Goal: Task Accomplishment & Management: Use online tool/utility

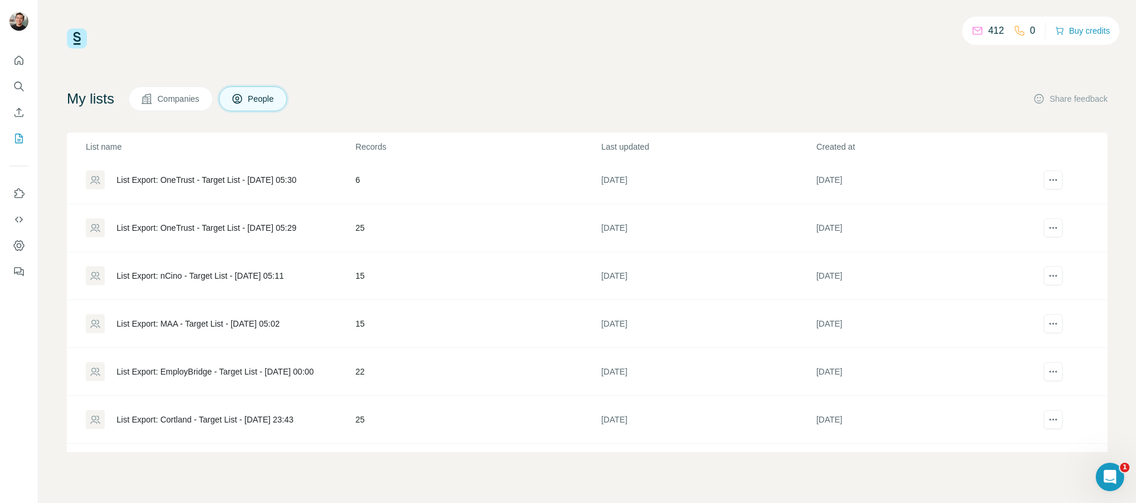
scroll to position [789, 0]
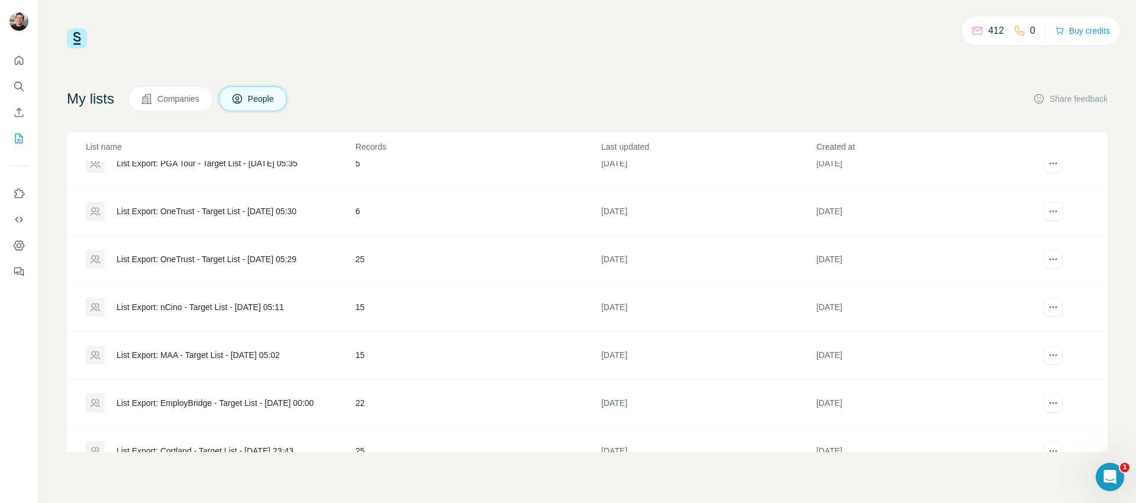
click at [230, 346] on div "List Export: MAA - Target List - [DATE] 05:02" at bounding box center [220, 355] width 269 height 19
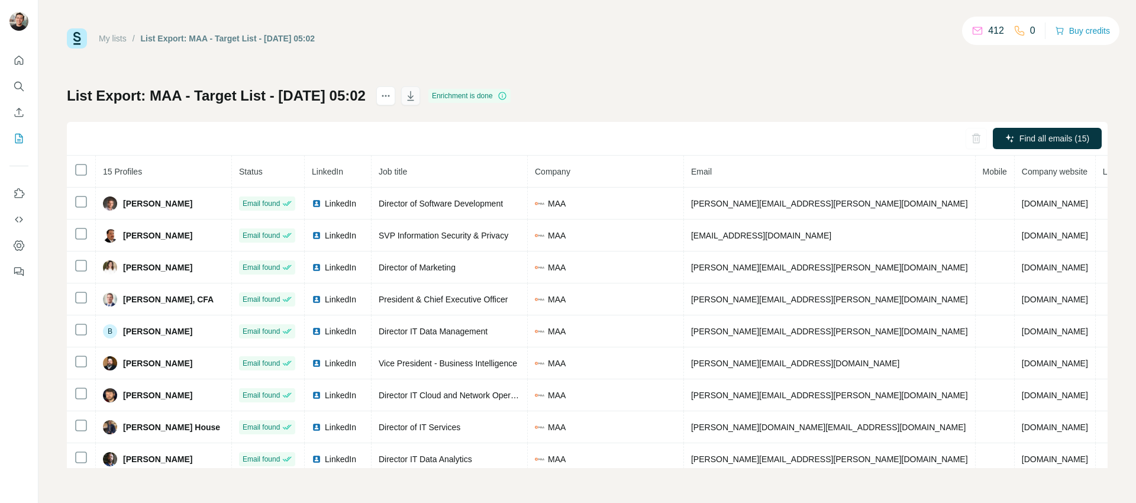
click at [417, 91] on icon "button" at bounding box center [411, 96] width 12 height 12
click at [328, 138] on div "Find all emails (15)" at bounding box center [587, 139] width 1041 height 34
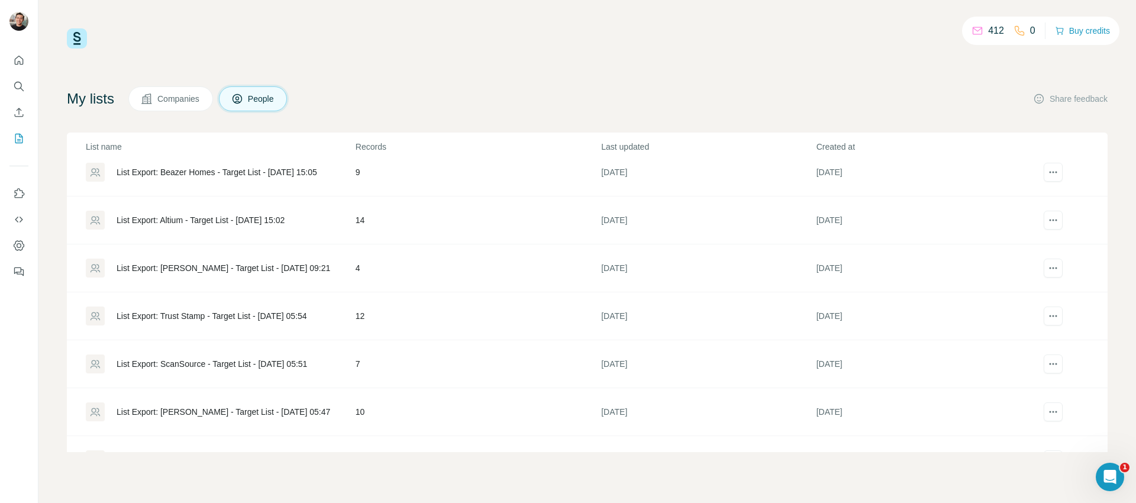
scroll to position [504, 0]
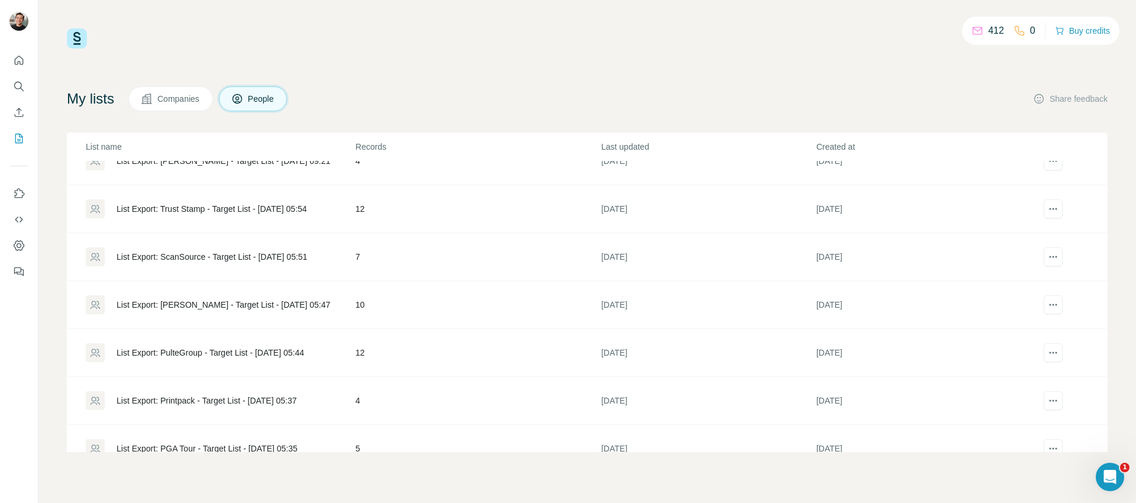
click at [228, 263] on div "List Export: ScanSource - Target List - [DATE] 05:51" at bounding box center [220, 256] width 269 height 19
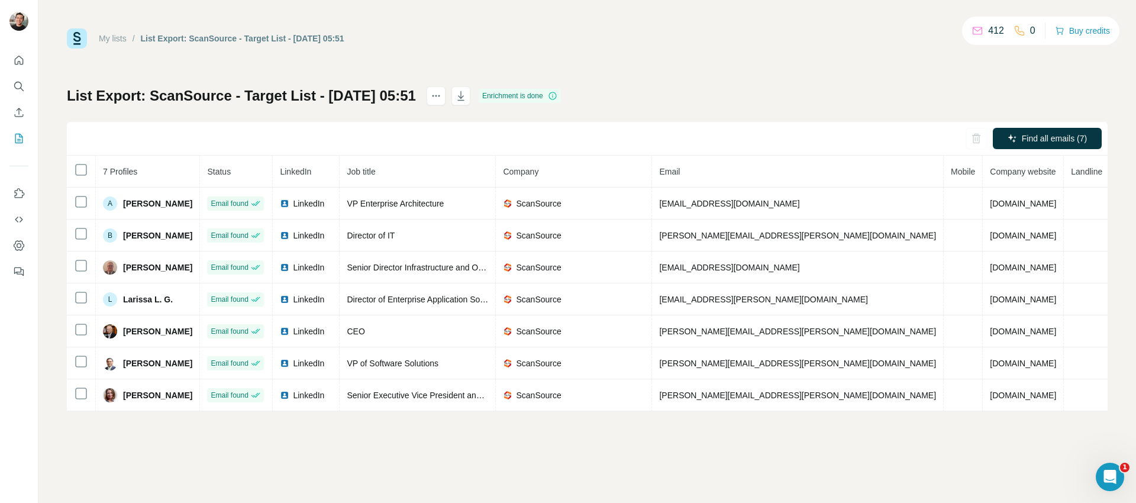
click at [536, 141] on div "Find all emails (7)" at bounding box center [587, 139] width 1041 height 34
click at [471, 99] on button "button" at bounding box center [461, 95] width 19 height 19
click at [418, 60] on div "My lists / List Export: ScanSource - Target List - [DATE] 05:51 412 0 Buy credi…" at bounding box center [587, 219] width 1041 height 383
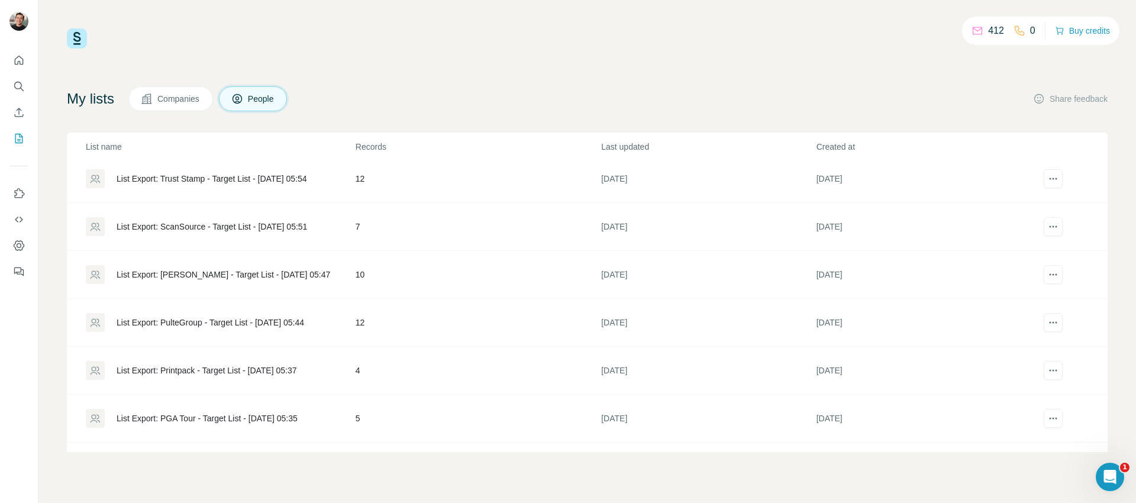
scroll to position [531, 0]
click at [258, 188] on div "List Export: Trust Stamp - Target List - [DATE] 05:54" at bounding box center [220, 181] width 269 height 19
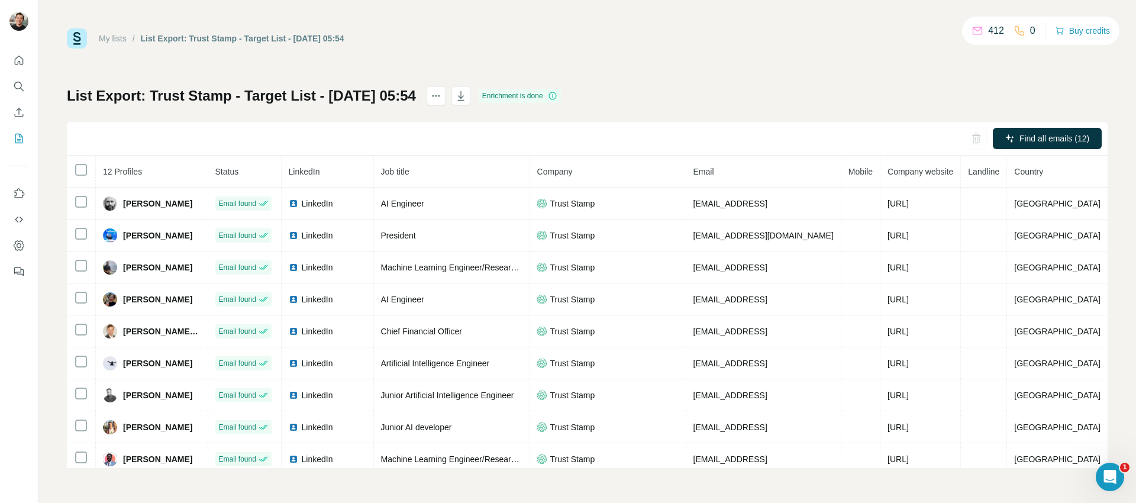
click at [451, 125] on div "Find all emails (12)" at bounding box center [587, 139] width 1041 height 34
click at [467, 96] on icon "button" at bounding box center [461, 96] width 12 height 12
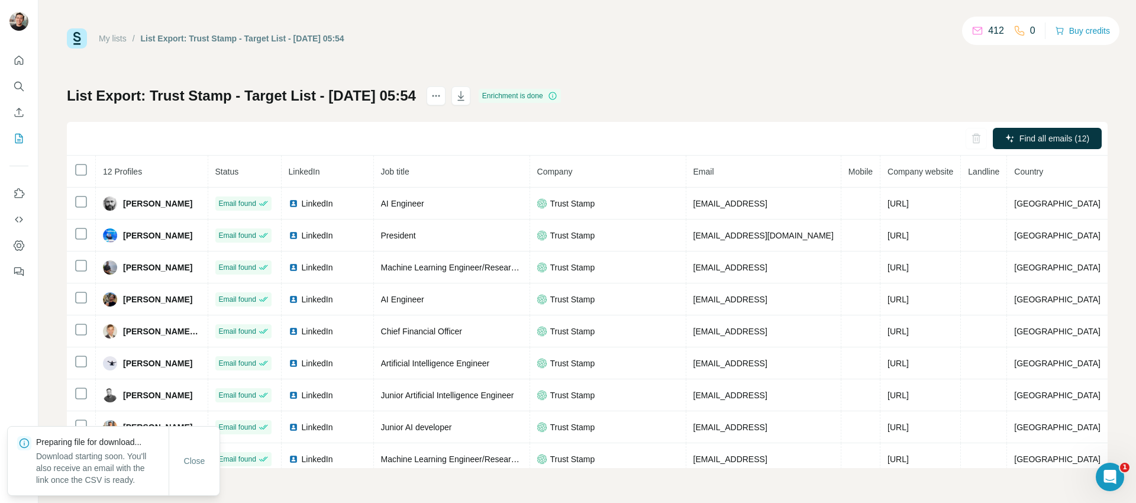
click at [669, 118] on div "List Export: Trust Stamp - Target List - [DATE] 05:54 Enrichment is done Find a…" at bounding box center [587, 277] width 1041 height 382
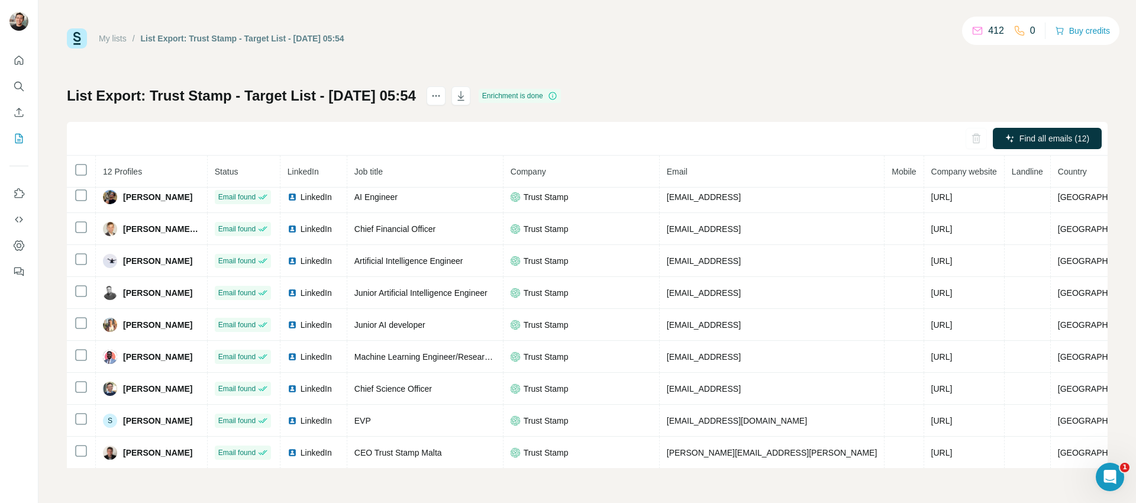
scroll to position [103, 0]
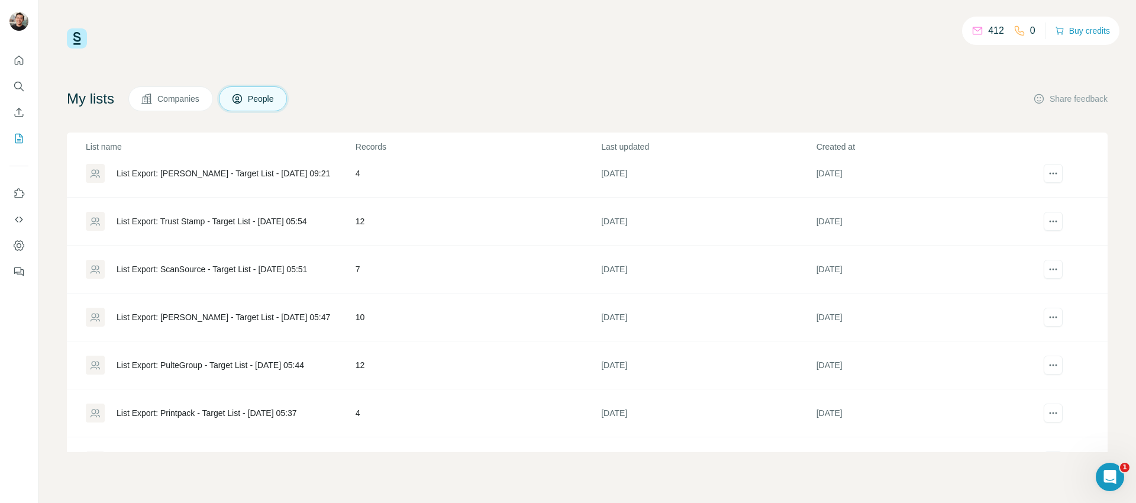
scroll to position [484, 0]
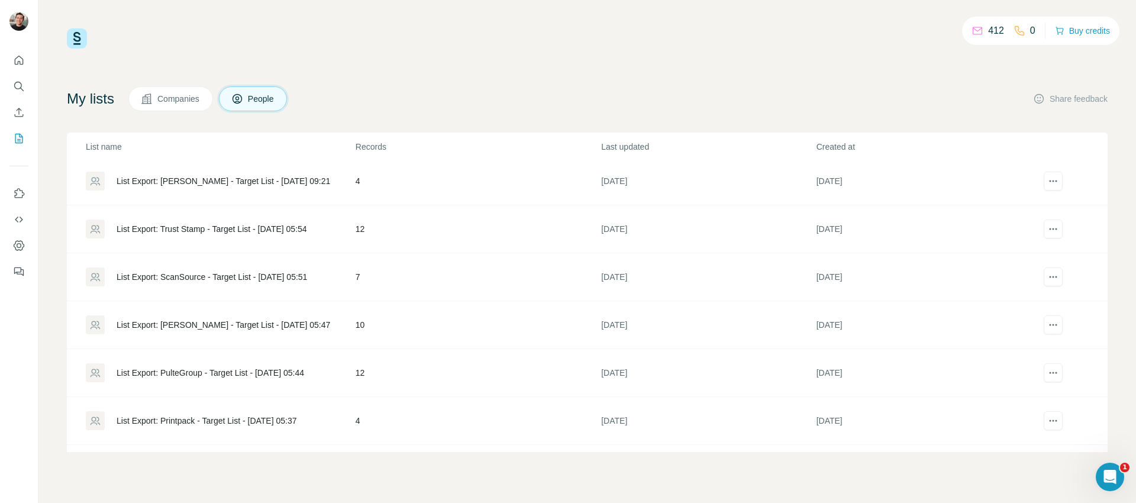
click at [308, 185] on div "List Export: [PERSON_NAME] - Target List - [DATE] 09:21" at bounding box center [224, 181] width 214 height 12
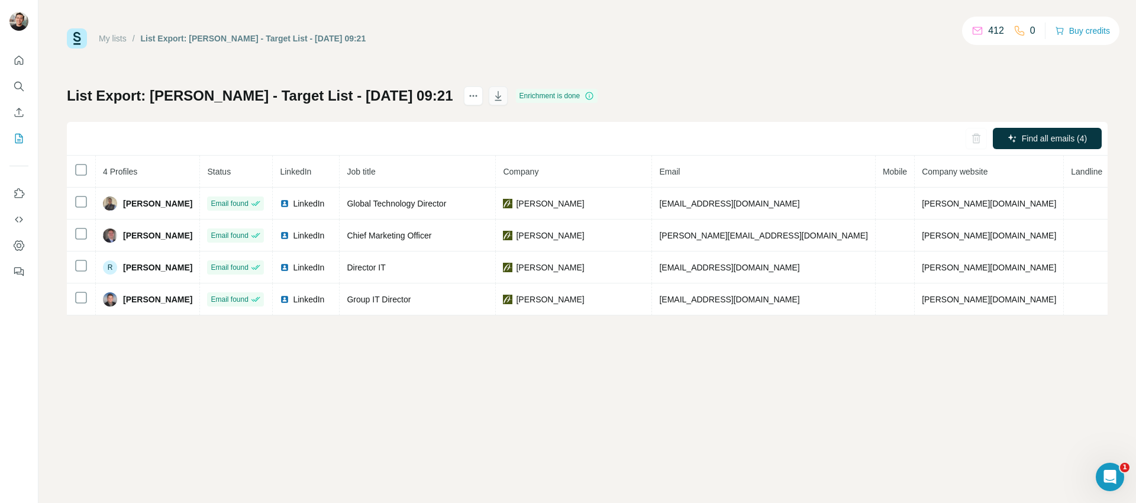
click at [492, 99] on icon "button" at bounding box center [498, 96] width 12 height 12
click at [803, 45] on div "My lists / List Export: [PERSON_NAME] - Target List - [DATE] 09:21 412 0 Buy cr…" at bounding box center [587, 38] width 1041 height 20
click at [656, 96] on div "List Export: [PERSON_NAME] - Target List - [DATE] 09:21 Enrichment is done Find…" at bounding box center [587, 200] width 1041 height 229
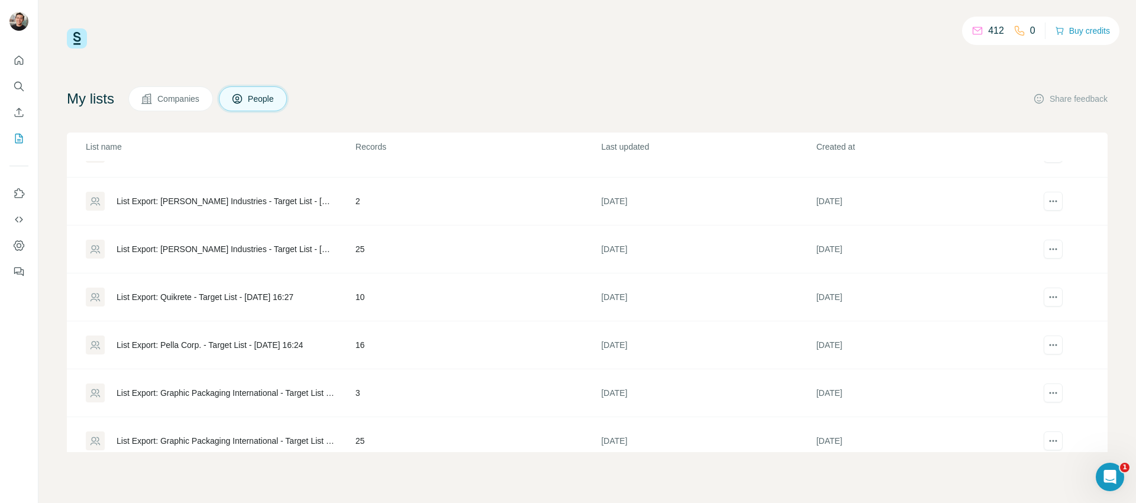
scroll to position [82, 0]
click at [250, 331] on td "List Export: Pella Corp. - Target List - [DATE] 16:24" at bounding box center [211, 343] width 288 height 48
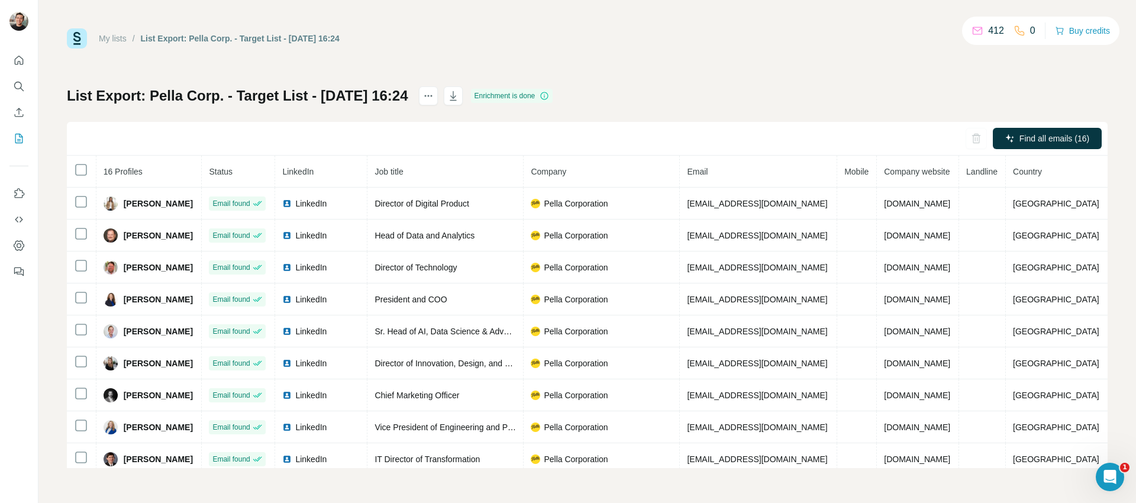
click at [424, 148] on div "Find all emails (16)" at bounding box center [587, 139] width 1041 height 34
click at [459, 98] on icon "button" at bounding box center [453, 96] width 12 height 12
click at [662, 88] on div "List Export: Pella Corp. - Target List - [DATE] 16:24 Enrichment is done Find a…" at bounding box center [587, 277] width 1041 height 382
click at [685, 62] on div "My lists / List Export: Pella Corp. - Target List - [DATE] 16:24 412 0 Buy cred…" at bounding box center [587, 248] width 1041 height 440
drag, startPoint x: 694, startPoint y: 67, endPoint x: 689, endPoint y: 61, distance: 7.6
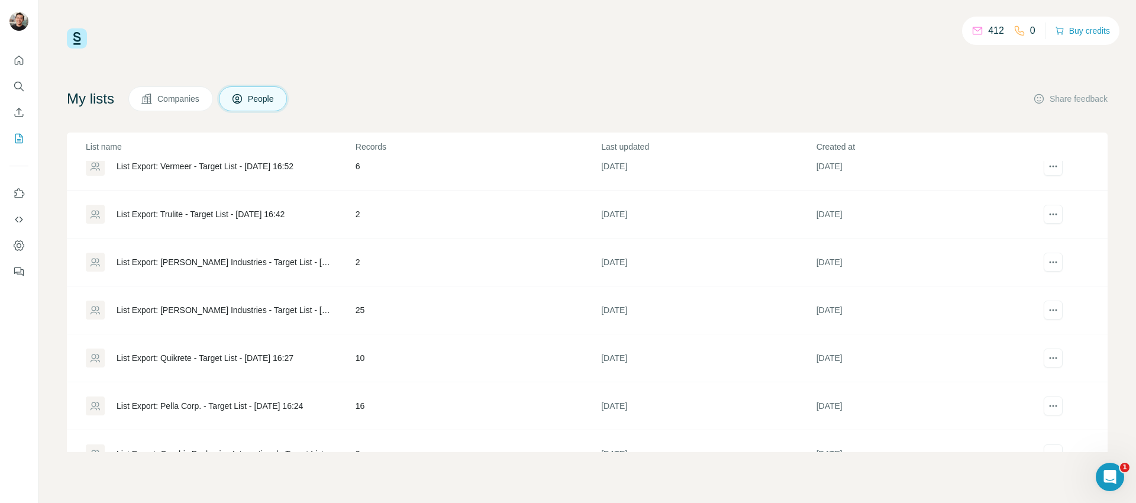
scroll to position [17, 0]
click at [243, 215] on div "List Export: Trulite - Target List - [DATE] 16:42" at bounding box center [201, 217] width 168 height 12
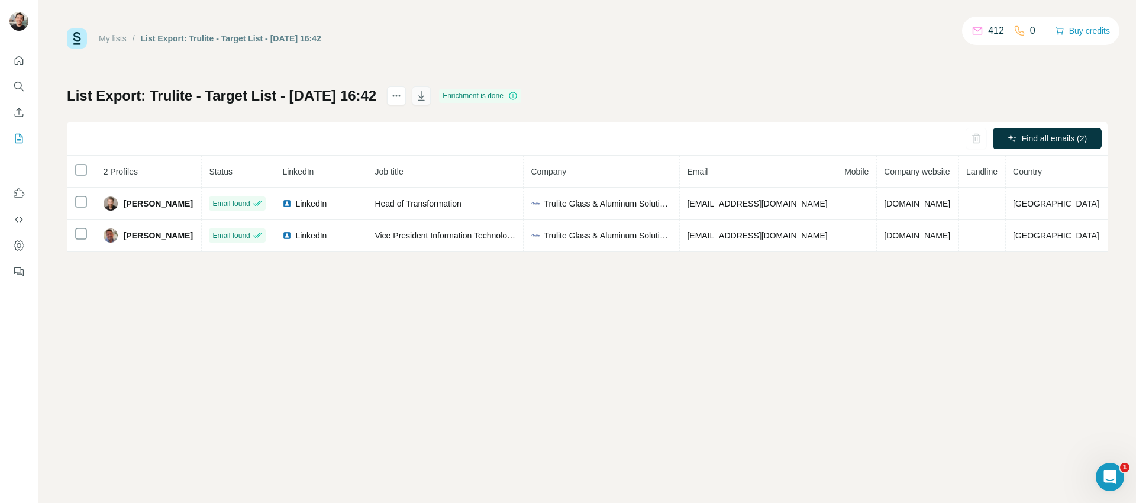
click at [427, 95] on icon "button" at bounding box center [421, 96] width 12 height 12
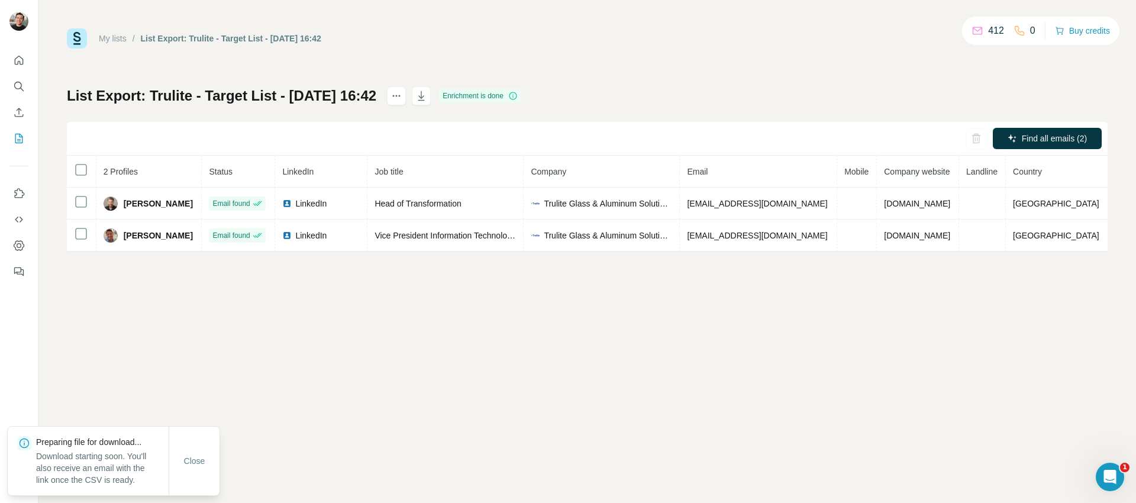
click at [662, 105] on div "List Export: Trulite - Target List - [DATE] 16:42 Enrichment is done Find all e…" at bounding box center [587, 168] width 1041 height 165
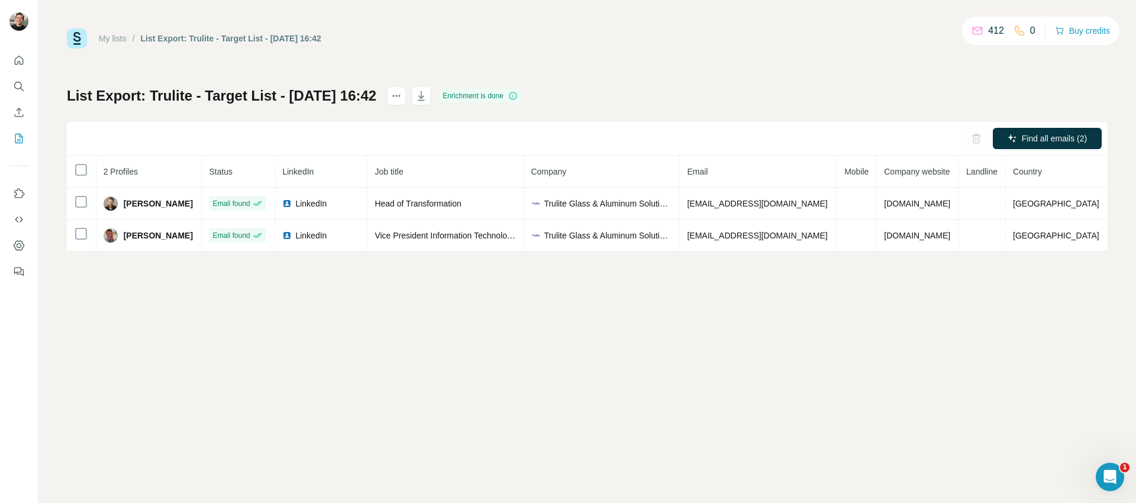
click at [584, 51] on div "My lists / List Export: Trulite - Target List - [DATE] 16:42 412 0 Buy credits …" at bounding box center [587, 139] width 1041 height 223
click at [741, 60] on div "My lists / List Export: Trulite - Target List - [DATE] 16:42 412 0 Buy credits …" at bounding box center [587, 139] width 1041 height 223
drag, startPoint x: 745, startPoint y: 59, endPoint x: 715, endPoint y: 7, distance: 59.4
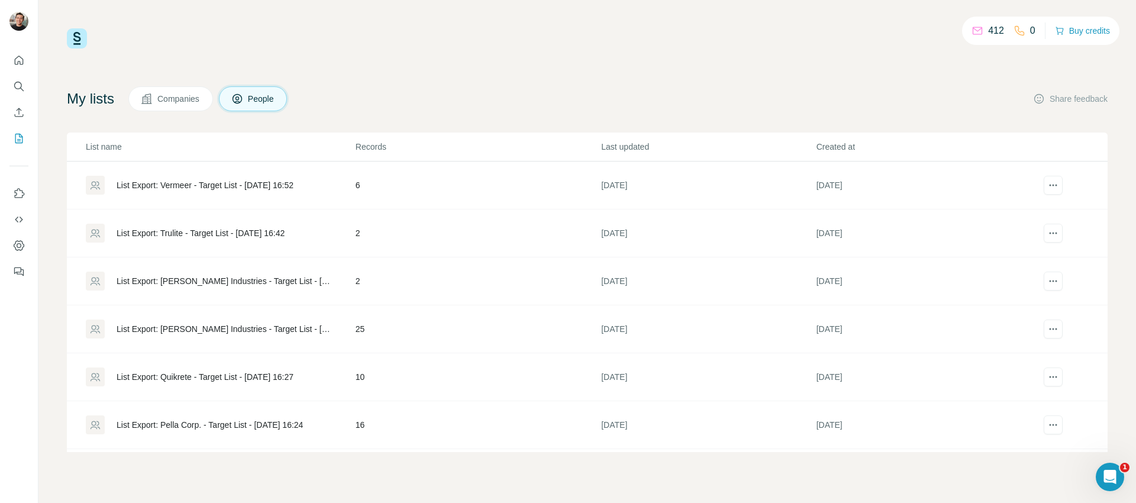
scroll to position [2, 0]
click at [245, 194] on td "List Export: Vermeer - Target List - [DATE] 16:52" at bounding box center [211, 183] width 288 height 48
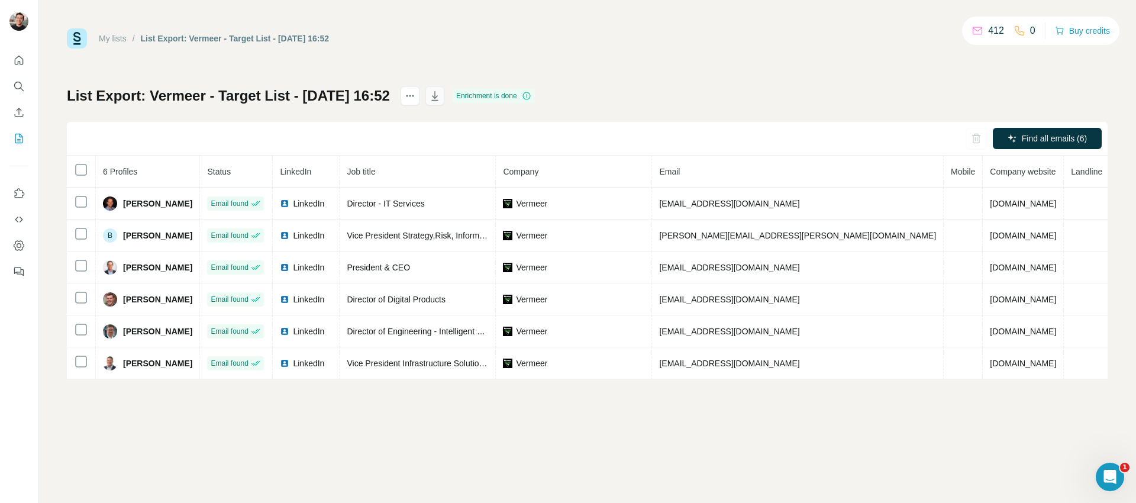
click at [438, 100] on icon "button" at bounding box center [434, 95] width 7 height 9
drag, startPoint x: 756, startPoint y: 66, endPoint x: 771, endPoint y: 53, distance: 19.3
click at [759, 63] on div "My lists / List Export: Vermeer - Target List - [DATE] 16:52 412 0 Buy credits …" at bounding box center [587, 203] width 1041 height 351
click at [692, 49] on div "My lists / List Export: Vermeer - Target List - [DATE] 16:52 412 0 Buy credits …" at bounding box center [587, 203] width 1041 height 351
drag, startPoint x: 704, startPoint y: 54, endPoint x: 711, endPoint y: 53, distance: 7.8
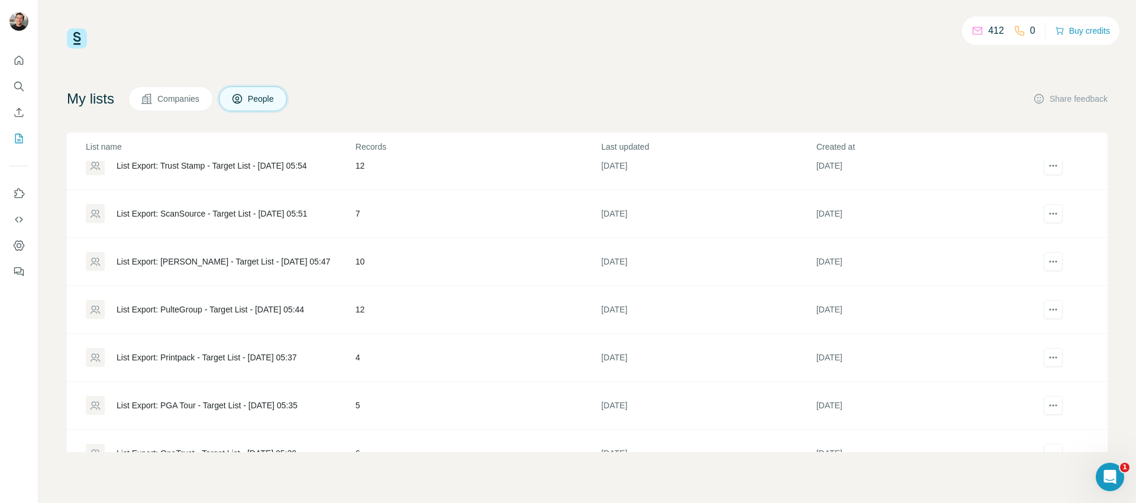
scroll to position [556, 0]
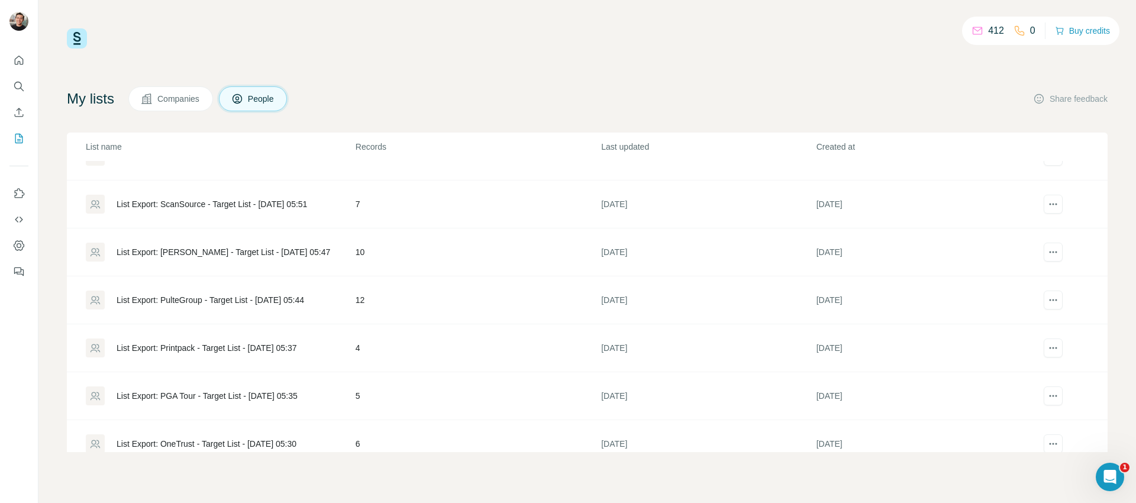
click at [285, 391] on div "List Export: PGA Tour - Target List - [DATE] 05:35" at bounding box center [207, 396] width 181 height 12
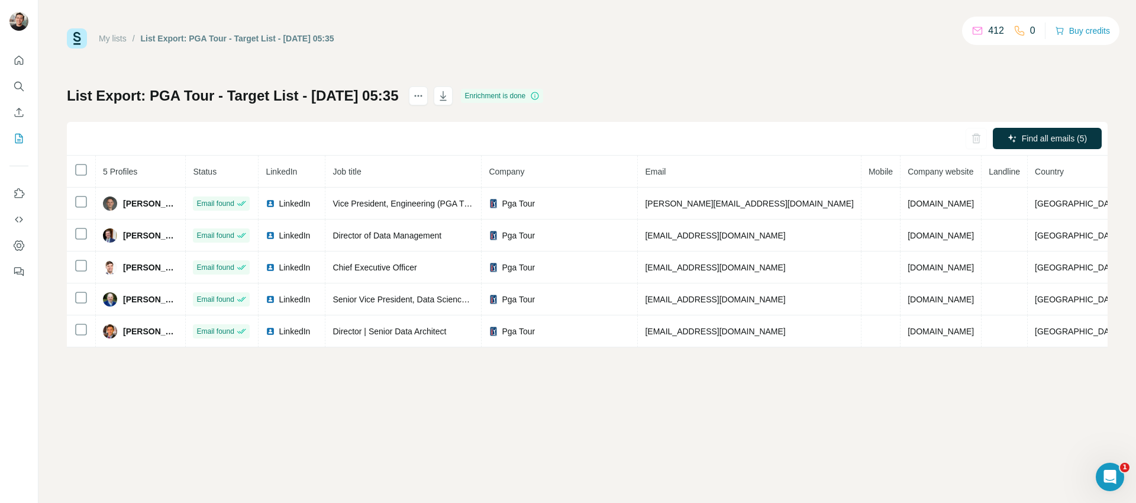
click at [471, 128] on div "Find all emails (5)" at bounding box center [587, 139] width 1041 height 34
click at [449, 101] on icon "button" at bounding box center [443, 96] width 12 height 12
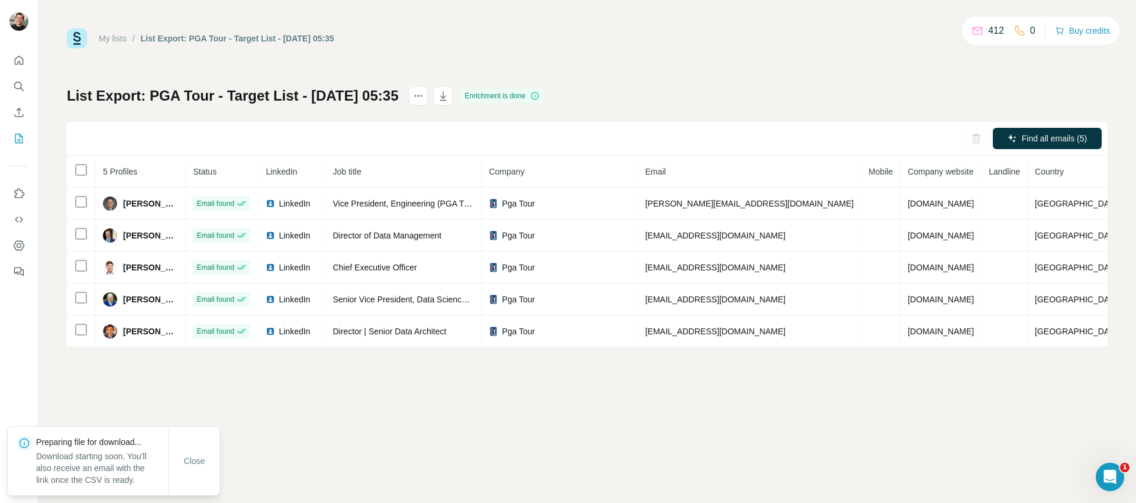
click at [746, 80] on div "My lists / List Export: PGA Tour - Target List - [DATE] 05:35 412 0 Buy credits…" at bounding box center [587, 187] width 1041 height 319
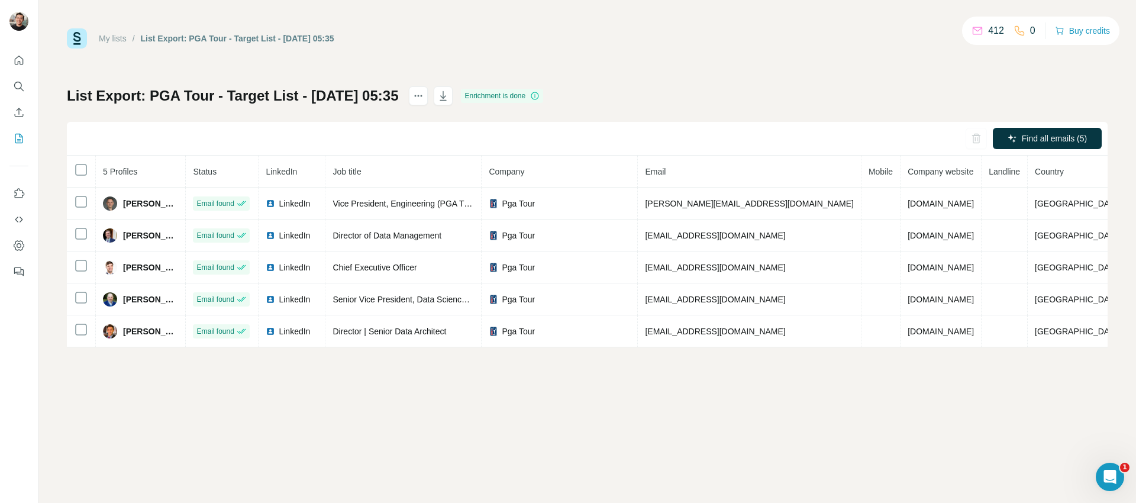
click at [705, 27] on div "My lists / List Export: PGA Tour - Target List - [DATE] 05:35 412 0 Buy credits…" at bounding box center [587, 251] width 1098 height 503
click at [644, 61] on div "My lists / List Export: PGA Tour - Target List - [DATE] 05:35 412 0 Buy credits…" at bounding box center [587, 187] width 1041 height 319
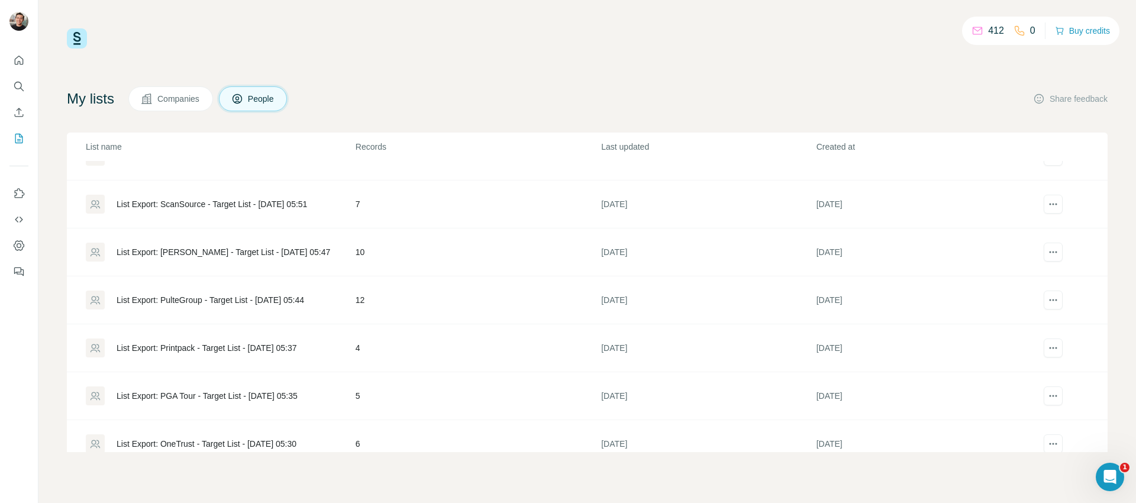
scroll to position [552, 0]
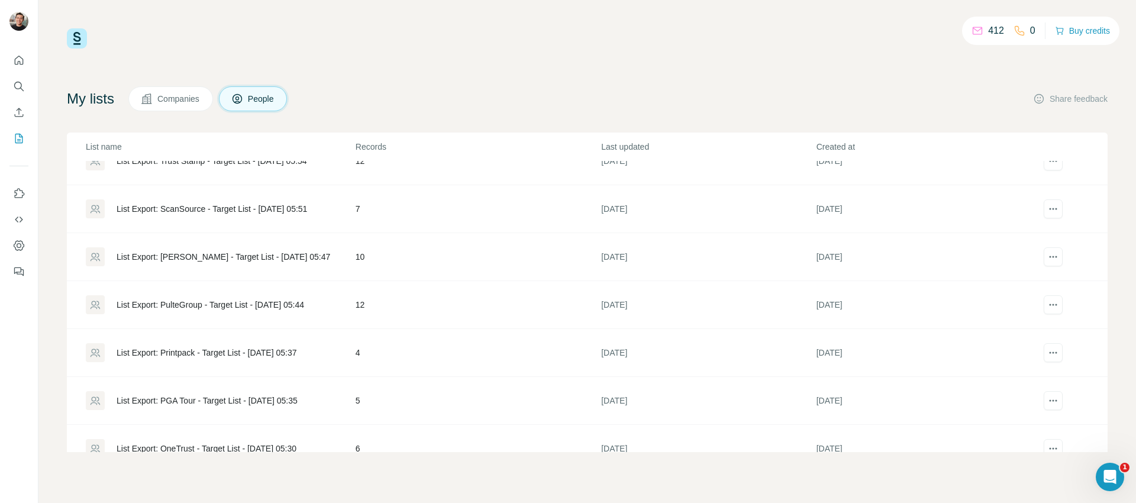
click at [297, 350] on div "List Export: Printpack - Target List - [DATE] 05:37" at bounding box center [207, 353] width 181 height 12
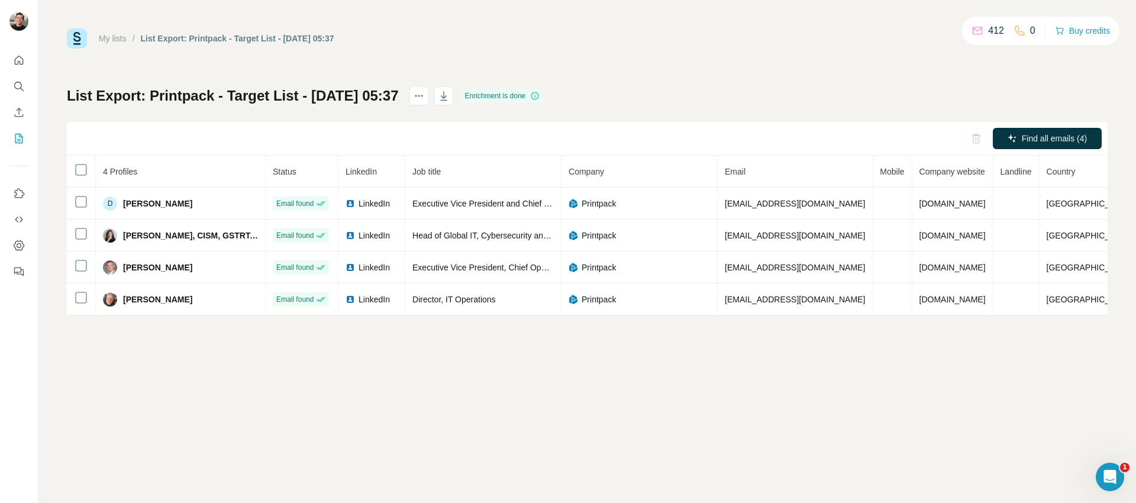
click at [464, 136] on div "Find all emails (4)" at bounding box center [587, 139] width 1041 height 34
click at [450, 95] on icon "button" at bounding box center [444, 96] width 12 height 12
click at [801, 62] on div "My lists / List Export: Printpack - Target List - [DATE] 05:37 412 0 Buy credit…" at bounding box center [587, 171] width 1041 height 287
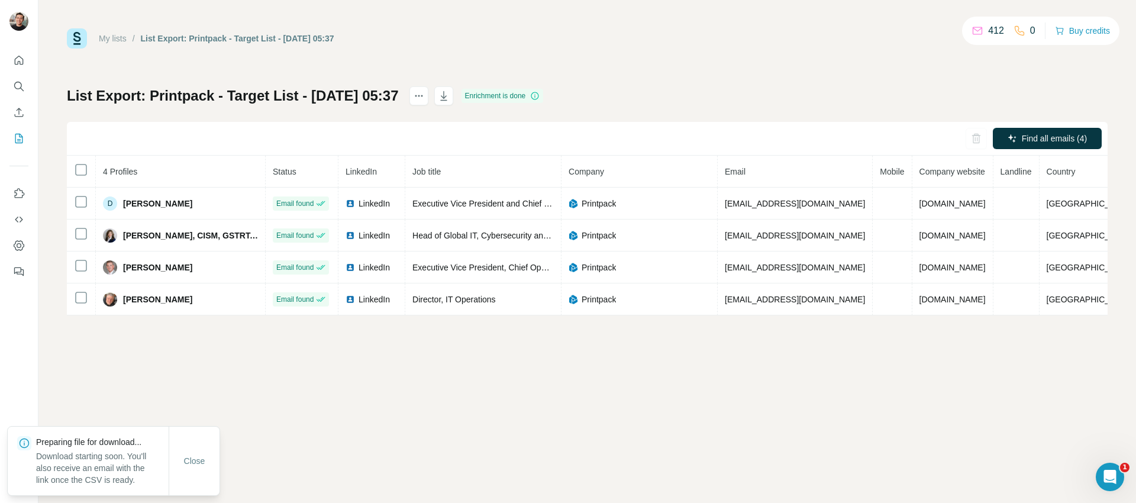
click at [766, 82] on div "My lists / List Export: Printpack - Target List - [DATE] 05:37 412 0 Buy credit…" at bounding box center [587, 171] width 1041 height 287
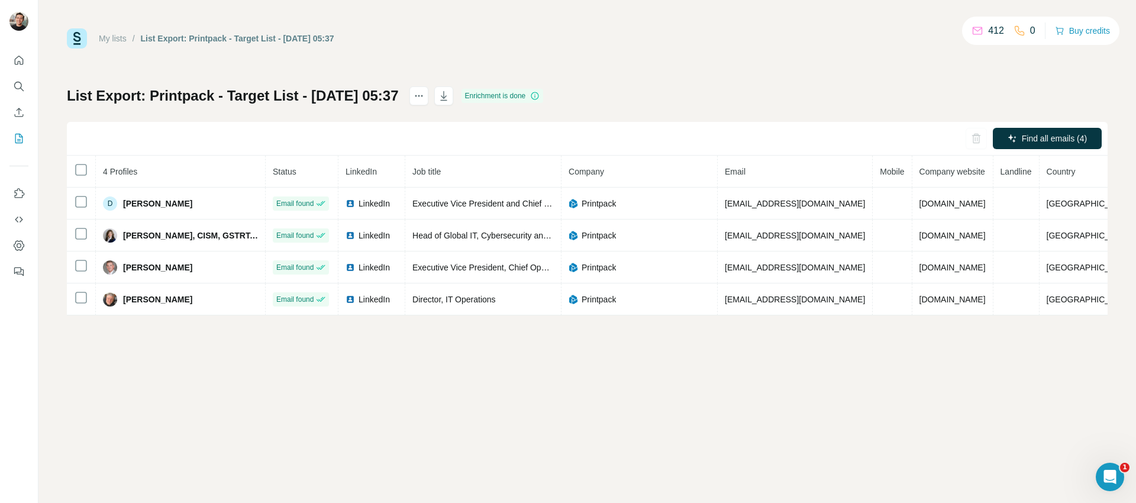
click at [764, 44] on div "My lists / List Export: Printpack - Target List - [DATE] 05:37 412 0 Buy credits" at bounding box center [587, 38] width 1041 height 20
click at [749, 32] on div "My lists / List Export: Printpack - Target List - [DATE] 05:37 412 0 Buy credits" at bounding box center [587, 38] width 1041 height 20
drag, startPoint x: 795, startPoint y: 49, endPoint x: 788, endPoint y: 53, distance: 8.7
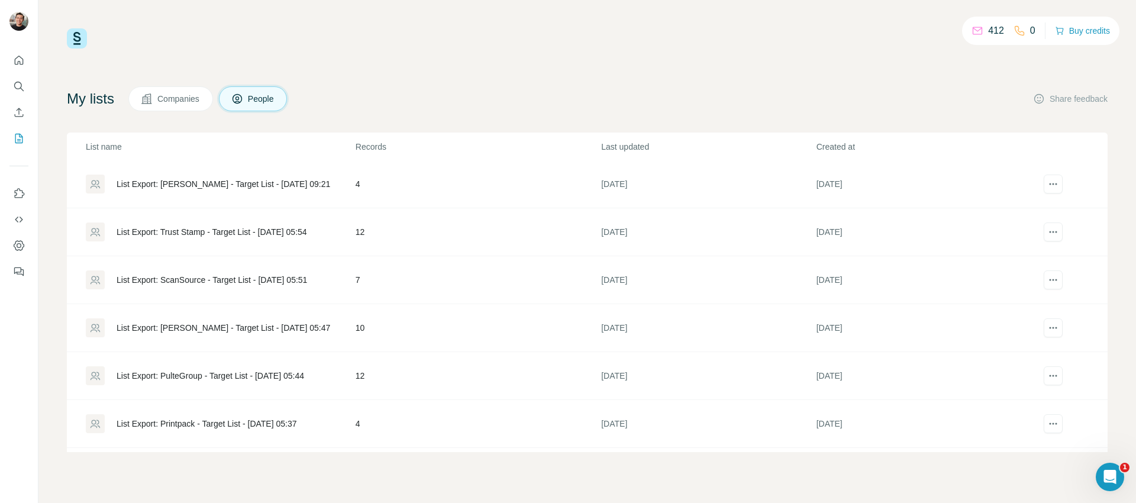
scroll to position [572, 0]
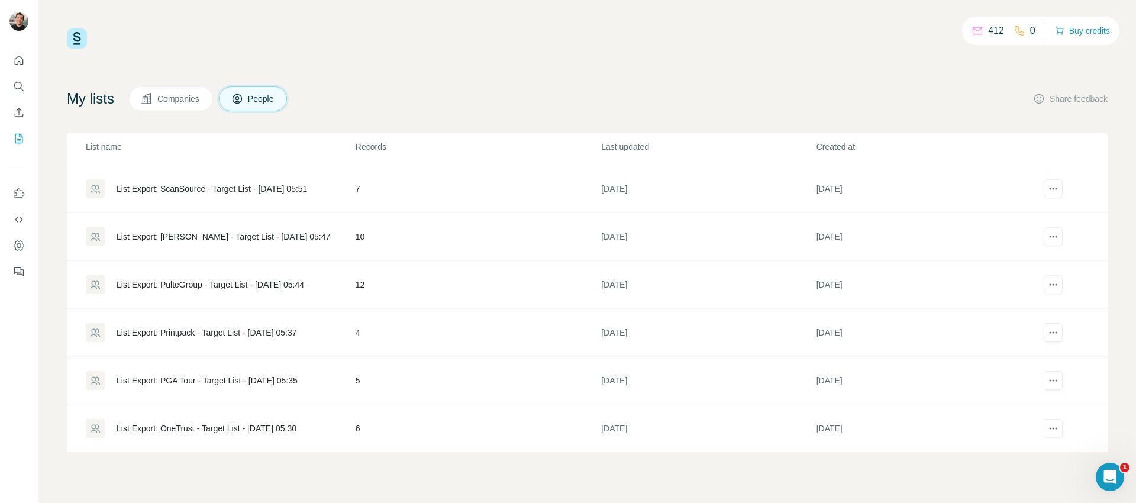
click at [297, 292] on div "List Export: PulteGroup - Target List - [DATE] 05:44" at bounding box center [220, 284] width 269 height 19
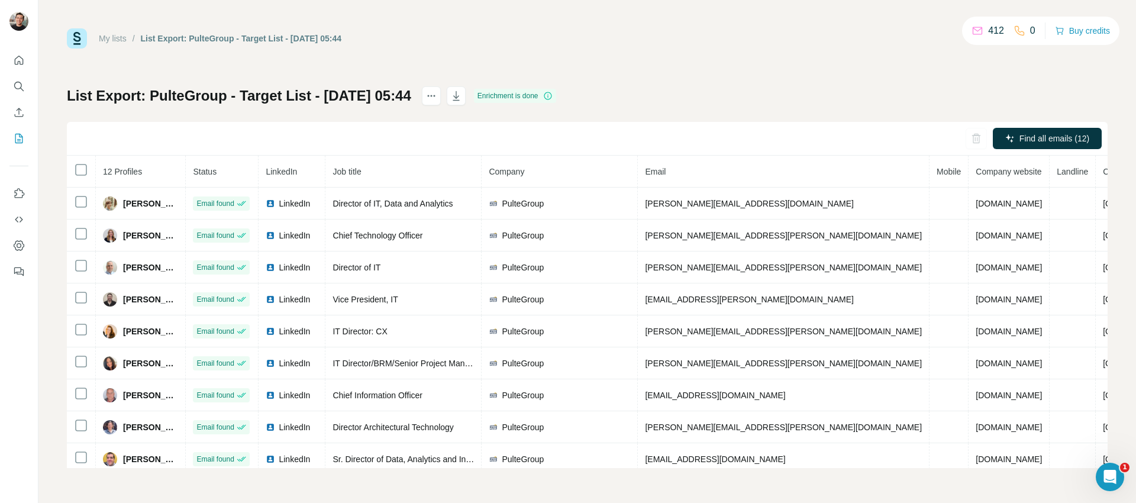
click at [524, 126] on div "Find all emails (12)" at bounding box center [587, 139] width 1041 height 34
click at [462, 98] on icon "button" at bounding box center [456, 96] width 12 height 12
click at [769, 53] on div "My lists / List Export: PulteGroup - Target List - [DATE] 05:44 412 0 Buy credi…" at bounding box center [587, 248] width 1041 height 440
click at [716, 79] on div "My lists / List Export: PulteGroup - Target List - [DATE] 05:44 412 0 Buy credi…" at bounding box center [587, 248] width 1041 height 440
drag, startPoint x: 713, startPoint y: 81, endPoint x: 747, endPoint y: 78, distance: 34.5
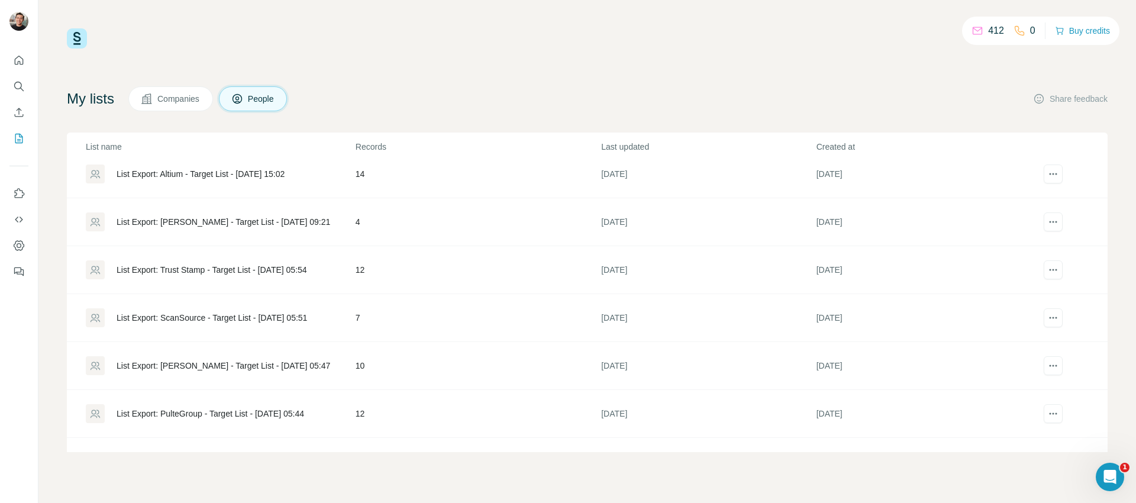
scroll to position [502, 0]
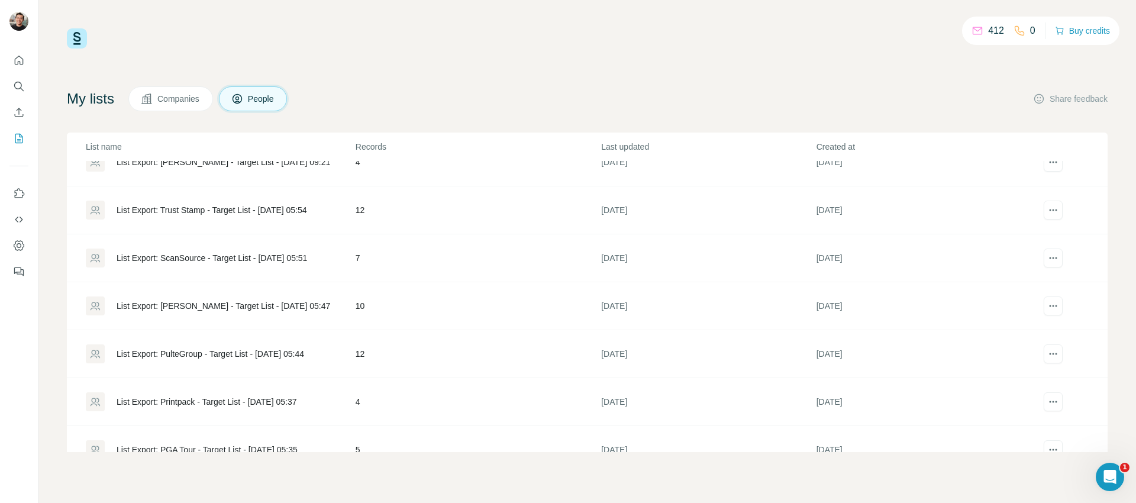
click at [310, 307] on div "List Export: [PERSON_NAME] - Target List - [DATE] 05:47" at bounding box center [224, 306] width 214 height 12
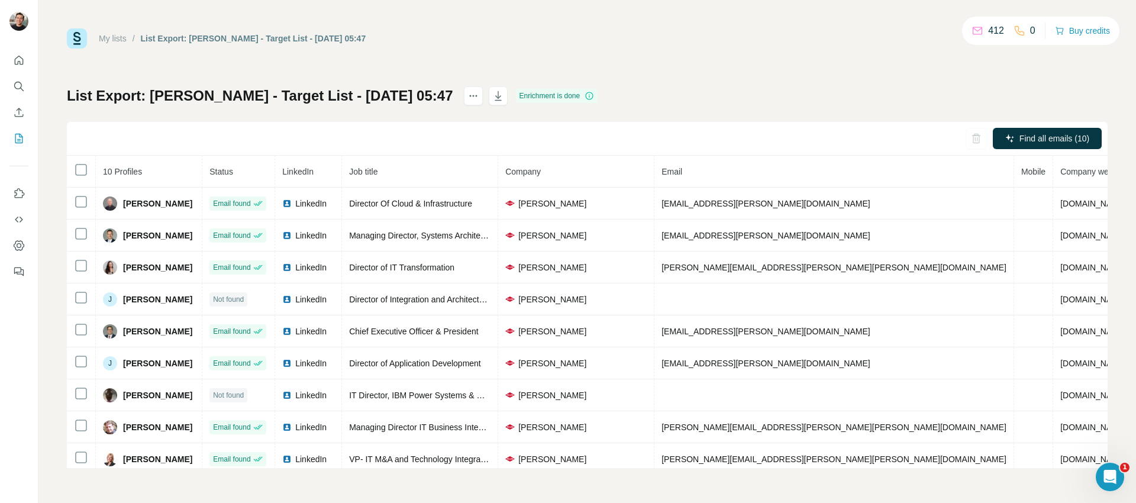
click at [808, 42] on div "My lists / List Export: [PERSON_NAME] - Target List - [DATE] 05:47 412 0 Buy cr…" at bounding box center [587, 38] width 1041 height 20
click at [492, 90] on icon "button" at bounding box center [498, 96] width 12 height 12
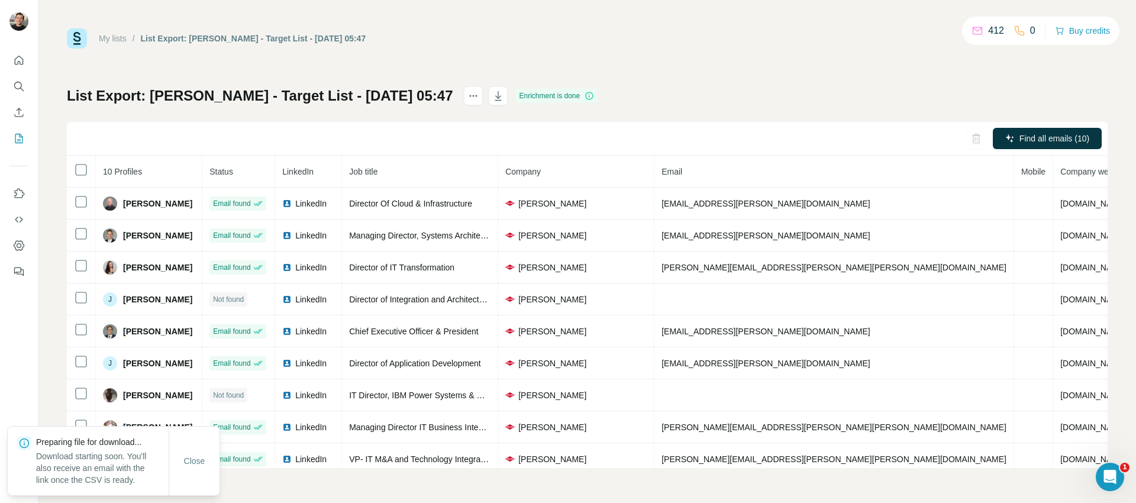
click at [631, 62] on div "My lists / List Export: [PERSON_NAME] - Target List - [DATE] 05:47 412 0 Buy cr…" at bounding box center [587, 248] width 1041 height 440
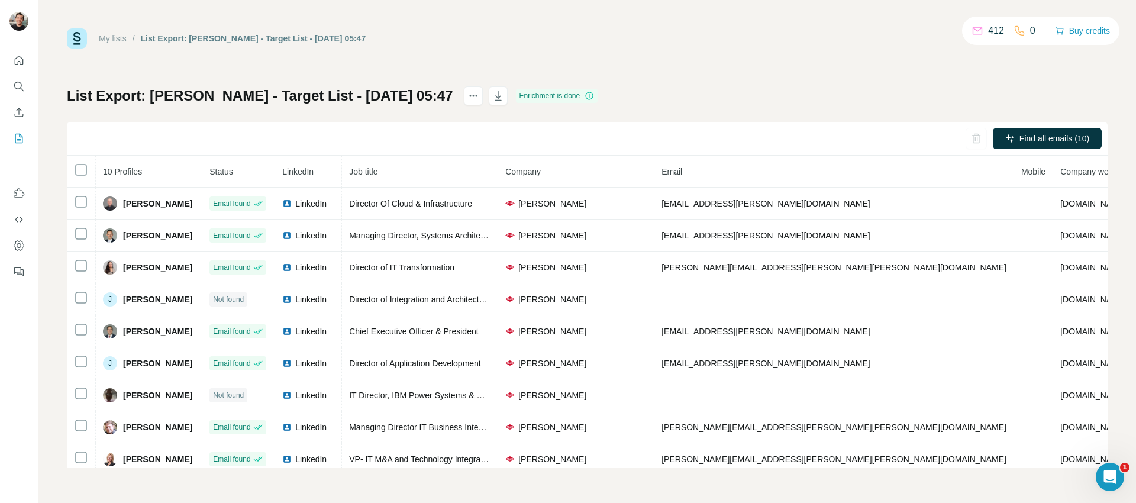
click at [717, 62] on div "My lists / List Export: [PERSON_NAME] - Target List - [DATE] 05:47 412 0 Buy cr…" at bounding box center [587, 248] width 1041 height 440
drag, startPoint x: 738, startPoint y: 63, endPoint x: 732, endPoint y: 58, distance: 8.4
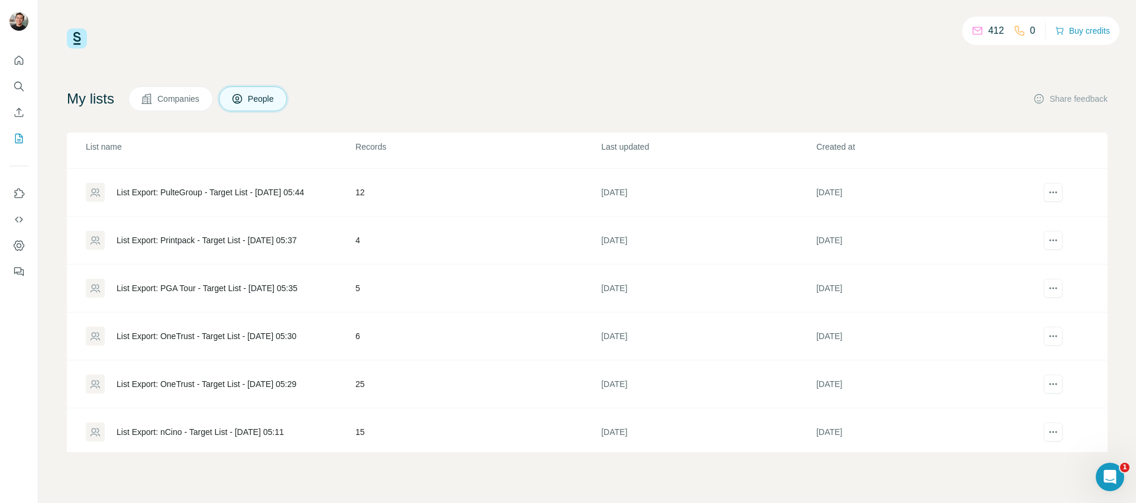
scroll to position [668, 0]
click at [325, 421] on div "List Export: nCino - Target List - [DATE] 05:11" at bounding box center [220, 427] width 269 height 19
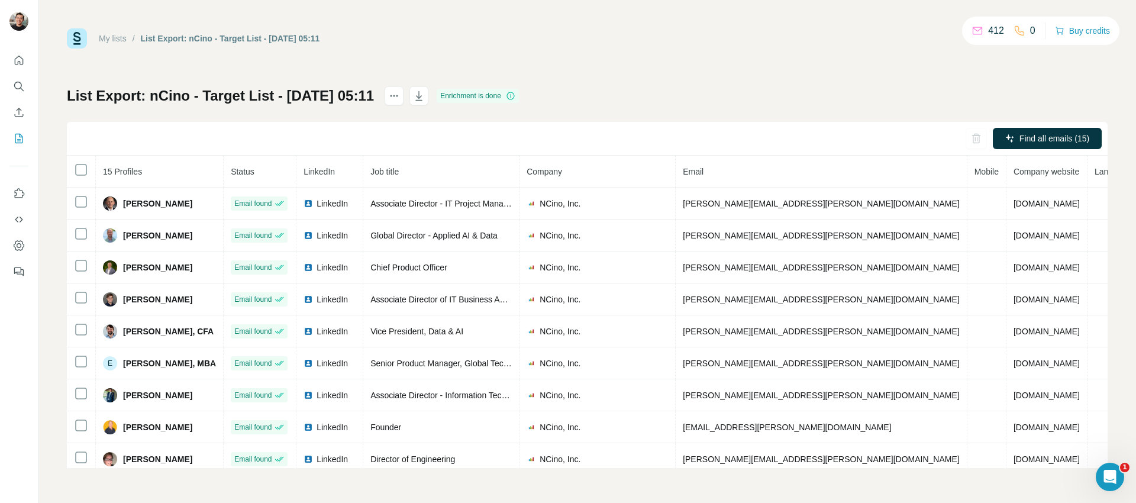
click at [707, 35] on div "My lists / List Export: nCino - Target List - [DATE] 05:11 412 0 Buy credits" at bounding box center [587, 38] width 1041 height 20
click at [425, 99] on icon "button" at bounding box center [419, 96] width 12 height 12
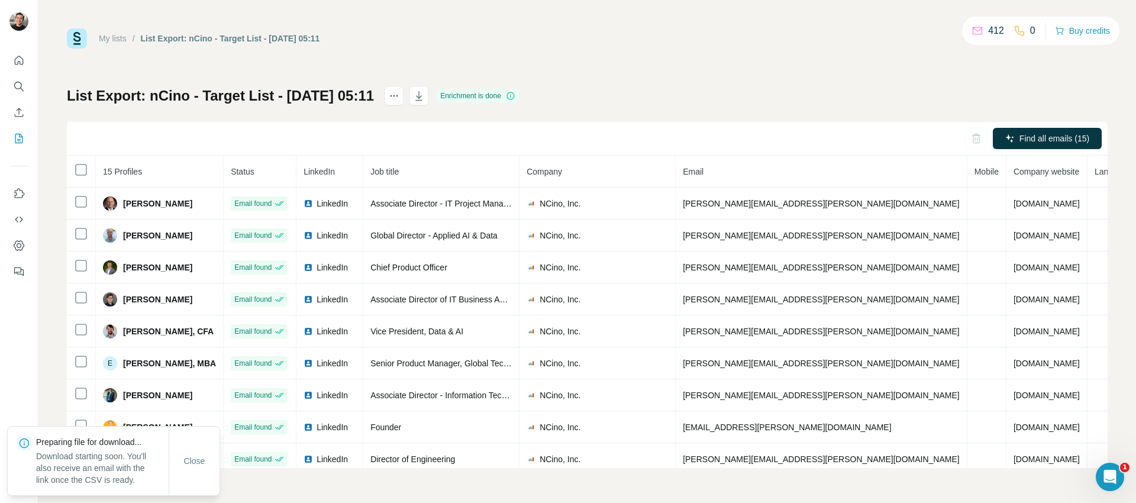
click at [649, 92] on div "List Export: nCino - Target List - [DATE] 05:11 Enrichment is done Find all ema…" at bounding box center [587, 277] width 1041 height 382
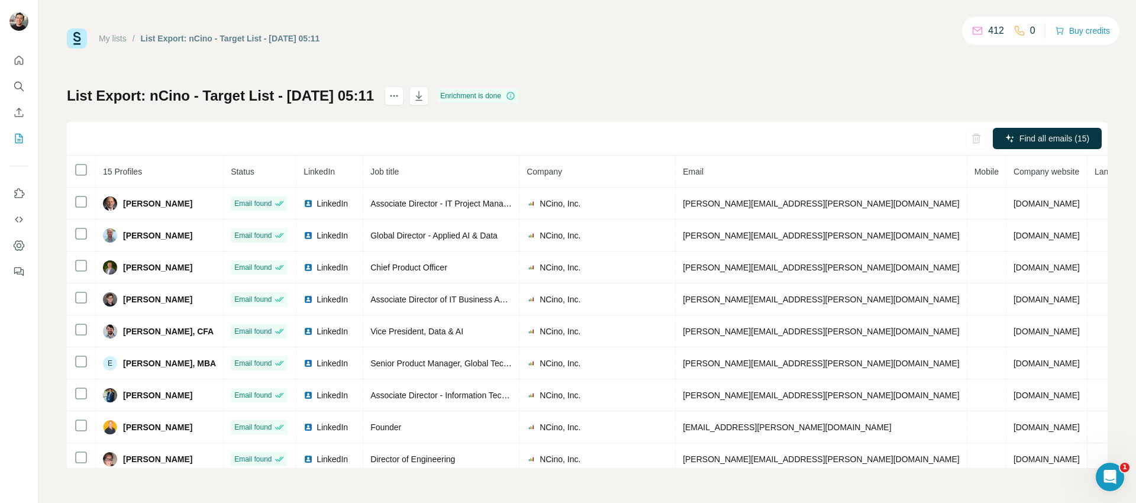
click at [735, 94] on div "List Export: nCino - Target List - [DATE] 05:11 Enrichment is done Find all ema…" at bounding box center [587, 277] width 1041 height 382
drag, startPoint x: 733, startPoint y: 94, endPoint x: 703, endPoint y: 79, distance: 34.4
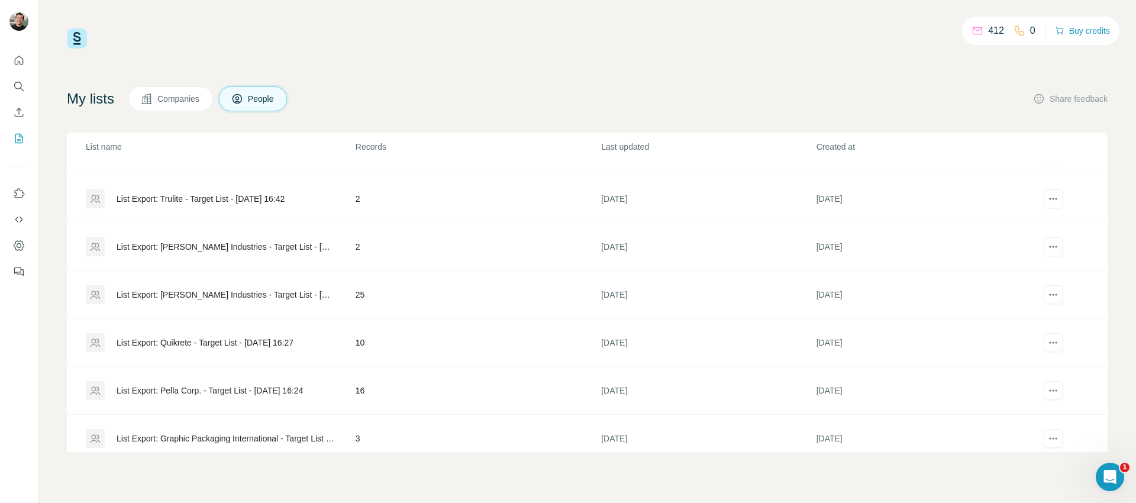
scroll to position [64, 0]
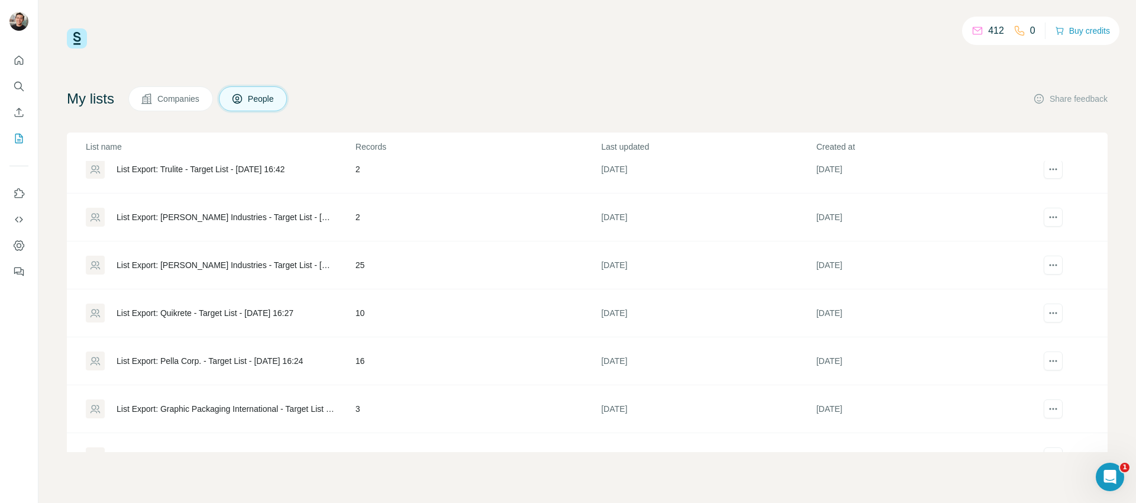
click at [294, 310] on div "List Export: Quikrete - Target List - [DATE] 16:27" at bounding box center [205, 313] width 177 height 12
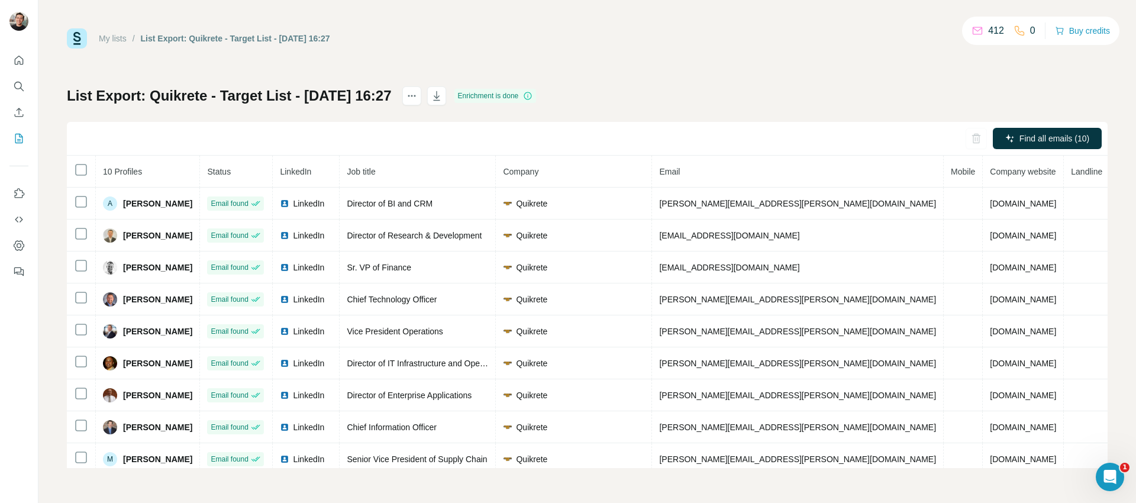
click at [660, 60] on div "My lists / List Export: Quikrete - Target List - [DATE] 16:27 412 0 Buy credits…" at bounding box center [587, 248] width 1041 height 440
click at [443, 98] on icon "button" at bounding box center [437, 96] width 12 height 12
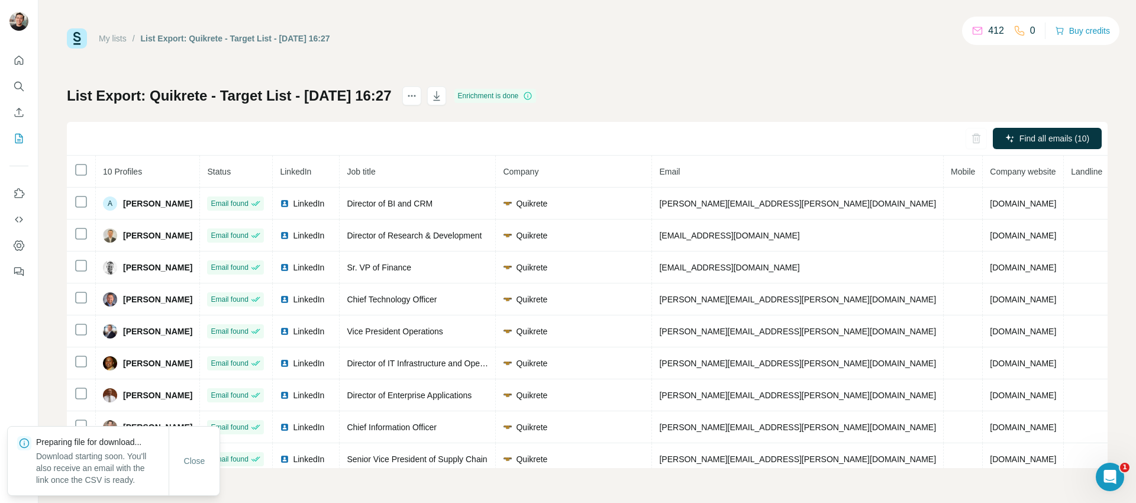
click at [806, 66] on div "My lists / List Export: Quikrete - Target List - [DATE] 16:27 412 0 Buy credits…" at bounding box center [587, 248] width 1041 height 440
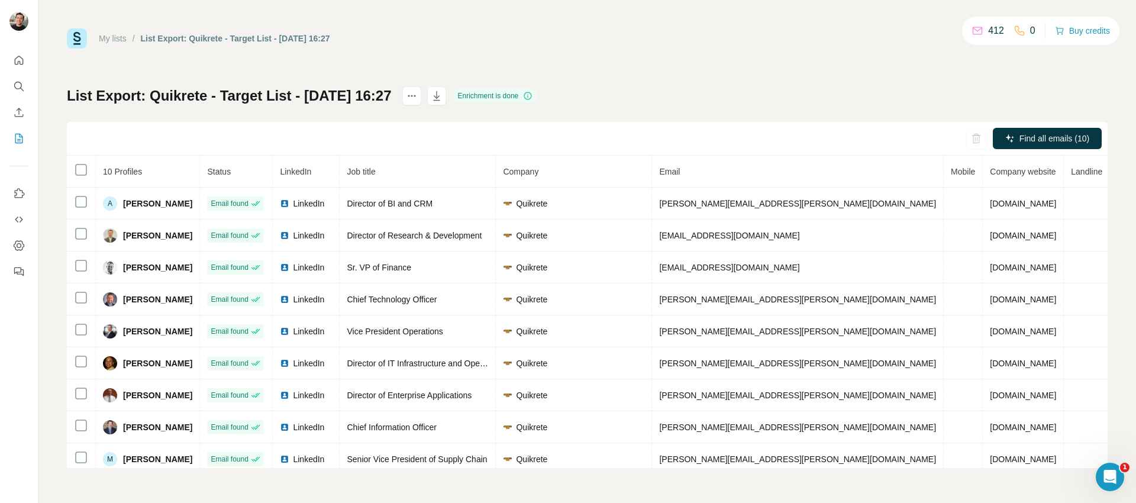
drag, startPoint x: 756, startPoint y: 50, endPoint x: 729, endPoint y: 39, distance: 28.9
click at [755, 50] on div "My lists / List Export: Quikrete - Target List - [DATE] 16:27 412 0 Buy credits…" at bounding box center [587, 248] width 1041 height 440
drag, startPoint x: 729, startPoint y: 39, endPoint x: 720, endPoint y: 41, distance: 9.8
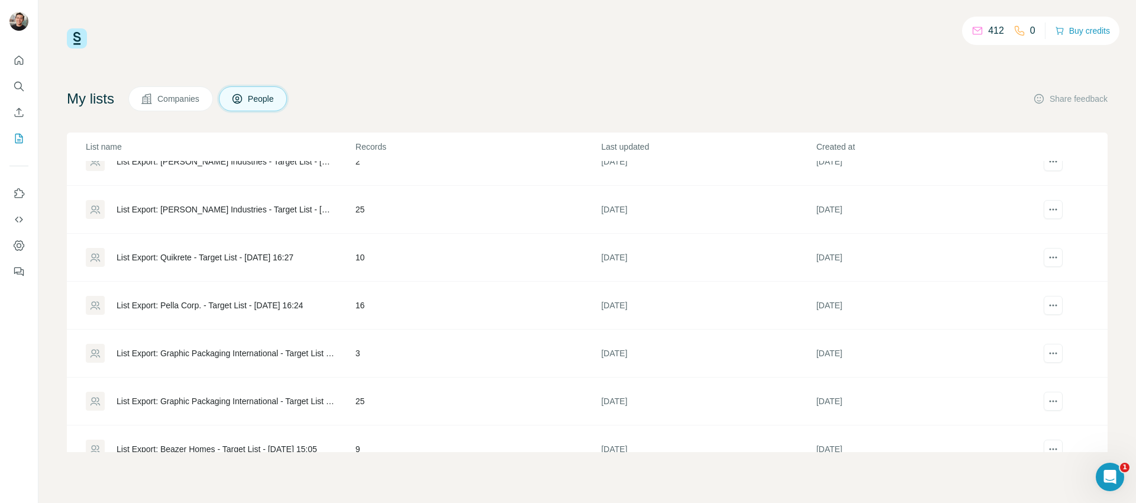
scroll to position [186, 0]
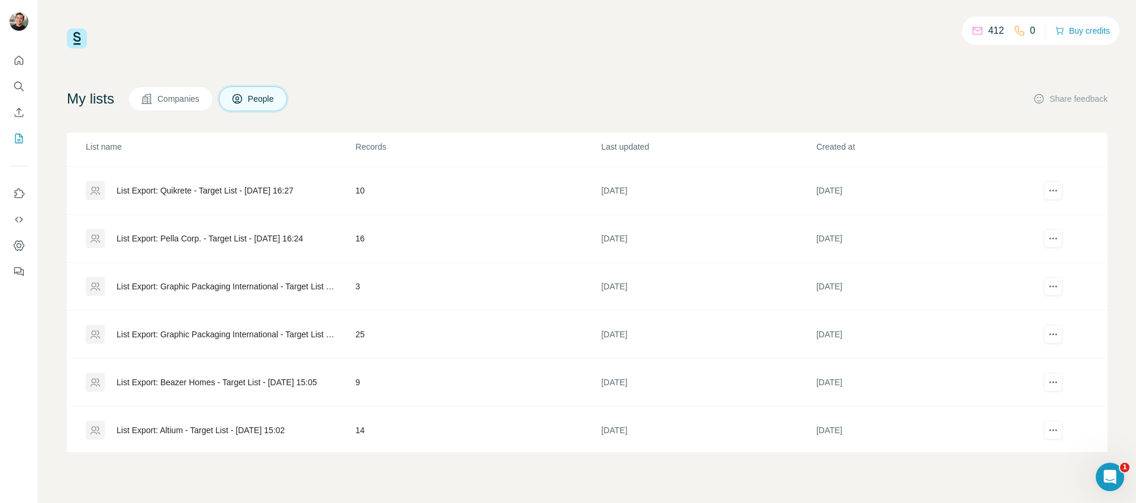
drag, startPoint x: 333, startPoint y: 331, endPoint x: 295, endPoint y: 329, distance: 37.9
click at [295, 329] on div "List Export: Graphic Packaging International - Target List - [DATE] 15:17" at bounding box center [226, 334] width 219 height 12
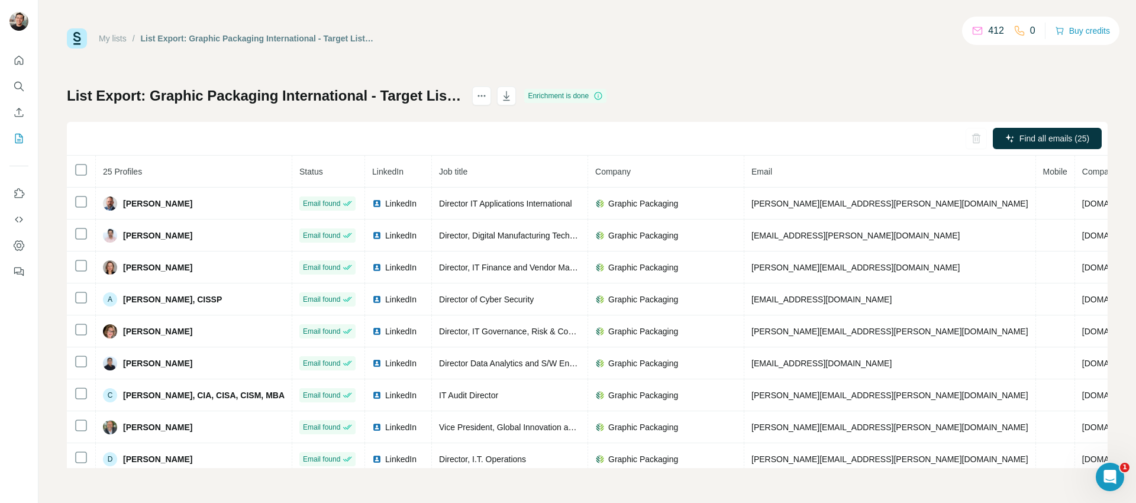
click at [534, 133] on div "Find all emails (25)" at bounding box center [587, 139] width 1041 height 34
click at [516, 104] on button "button" at bounding box center [506, 95] width 19 height 19
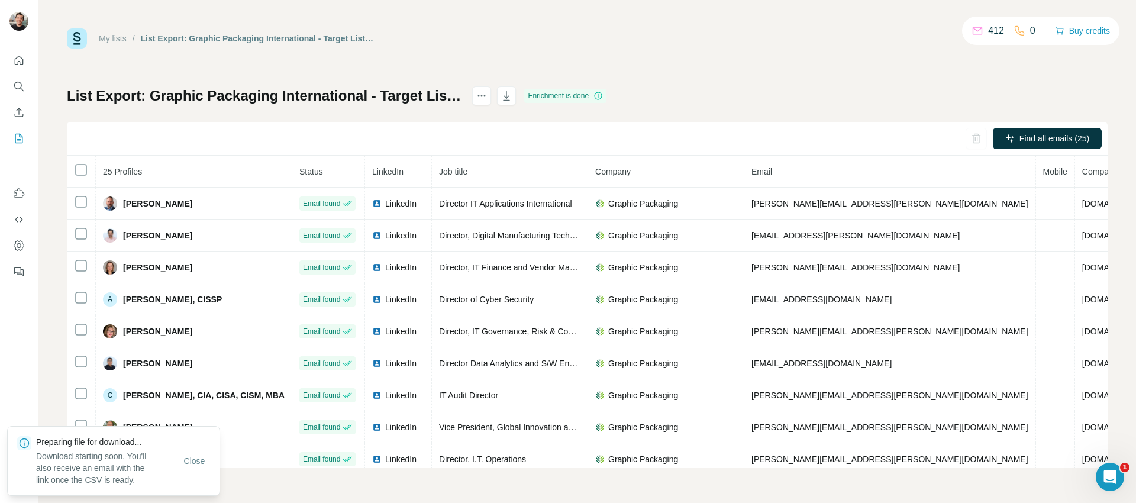
click at [742, 67] on div "My lists / List Export: Graphic Packaging International - Target List - [DATE] …" at bounding box center [587, 248] width 1041 height 440
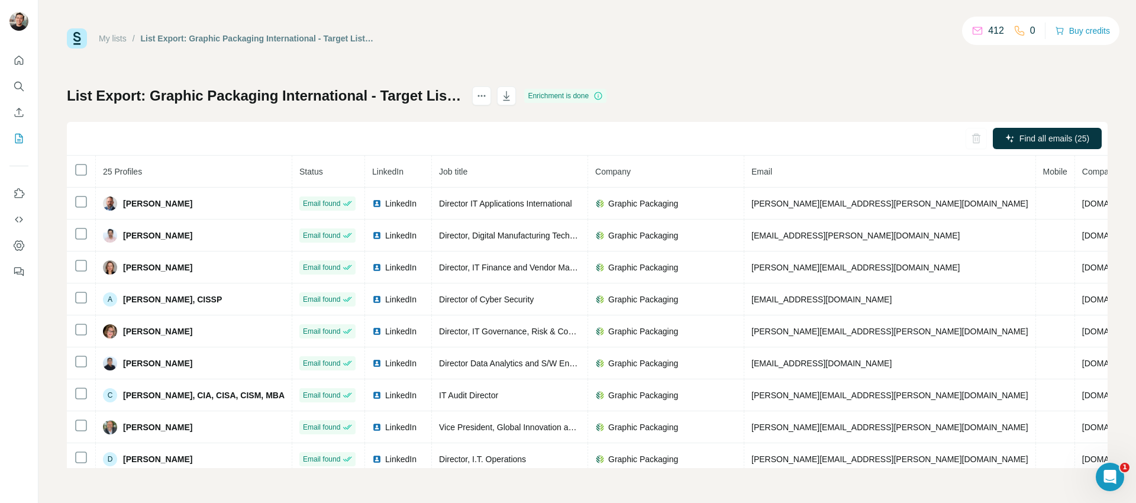
click at [704, 52] on div "My lists / List Export: Graphic Packaging International - Target List - [DATE] …" at bounding box center [587, 248] width 1041 height 440
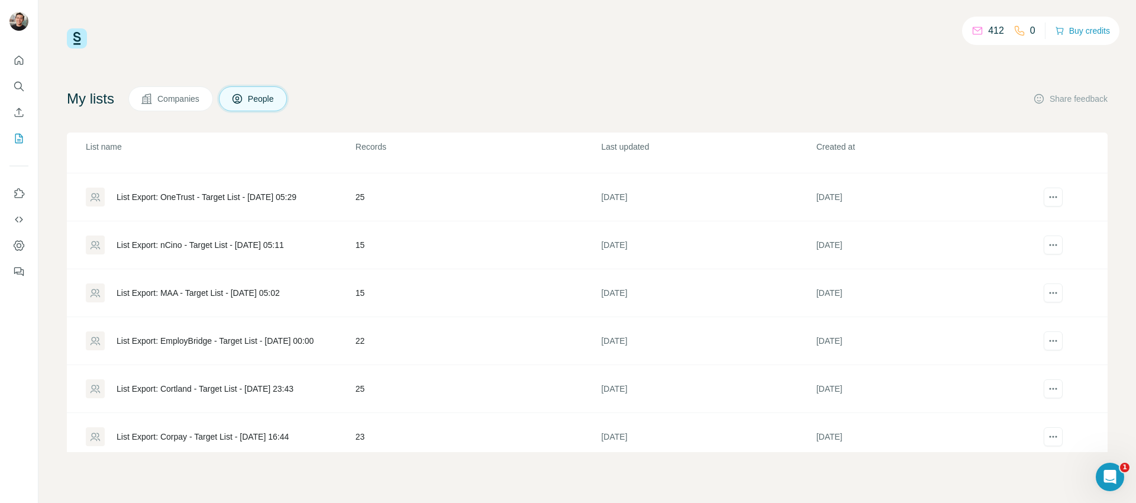
scroll to position [903, 0]
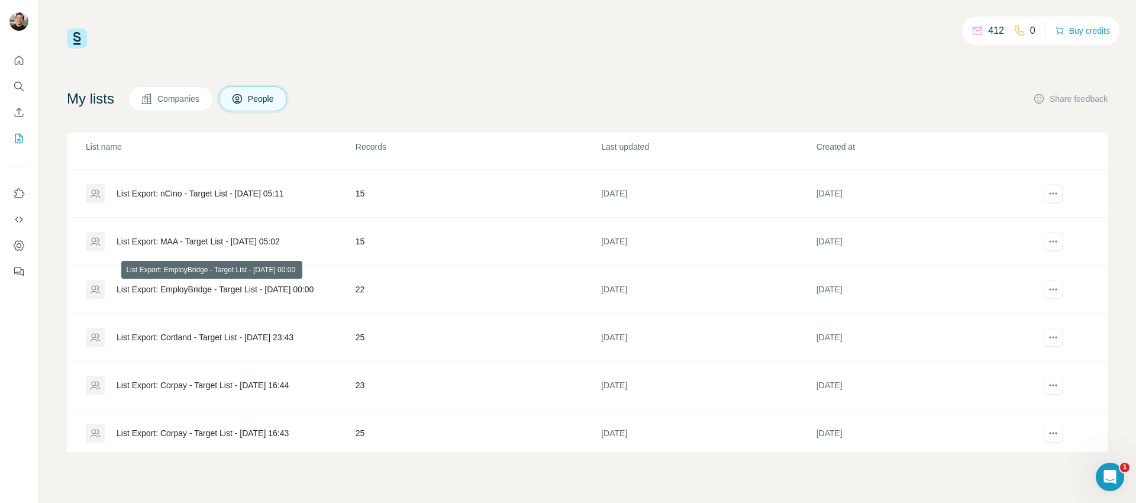
click at [260, 289] on div "List Export: EmployBridge - Target List - [DATE] 00:00" at bounding box center [215, 289] width 197 height 12
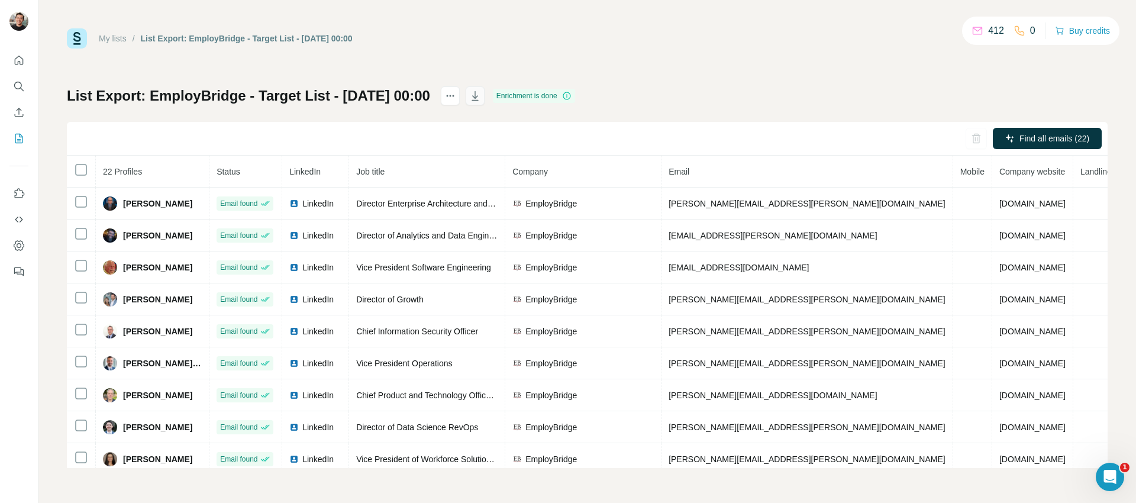
click at [481, 99] on icon "button" at bounding box center [475, 96] width 12 height 12
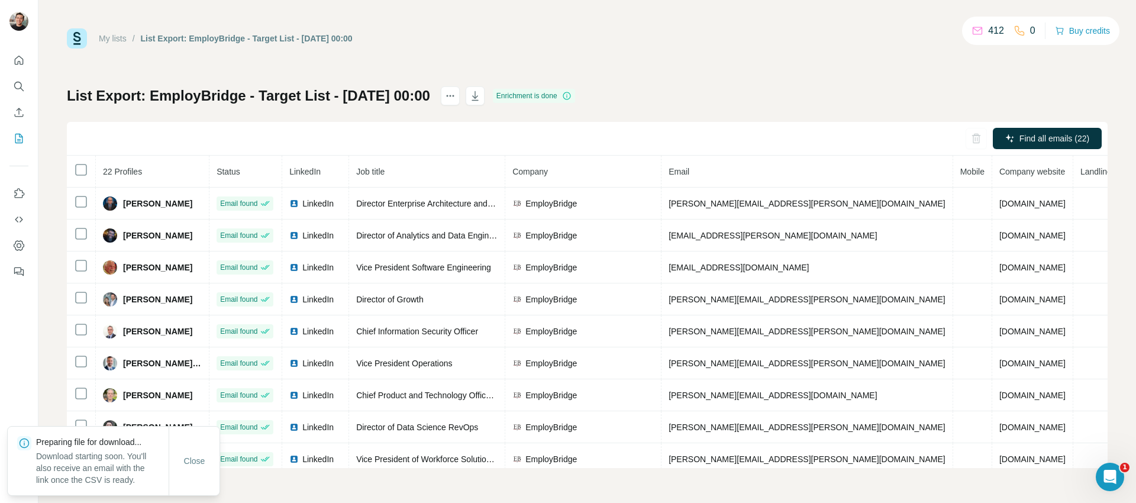
click at [752, 54] on div "My lists / List Export: EmployBridge - Target List - [DATE] 00:00 412 0 Buy cre…" at bounding box center [587, 248] width 1041 height 440
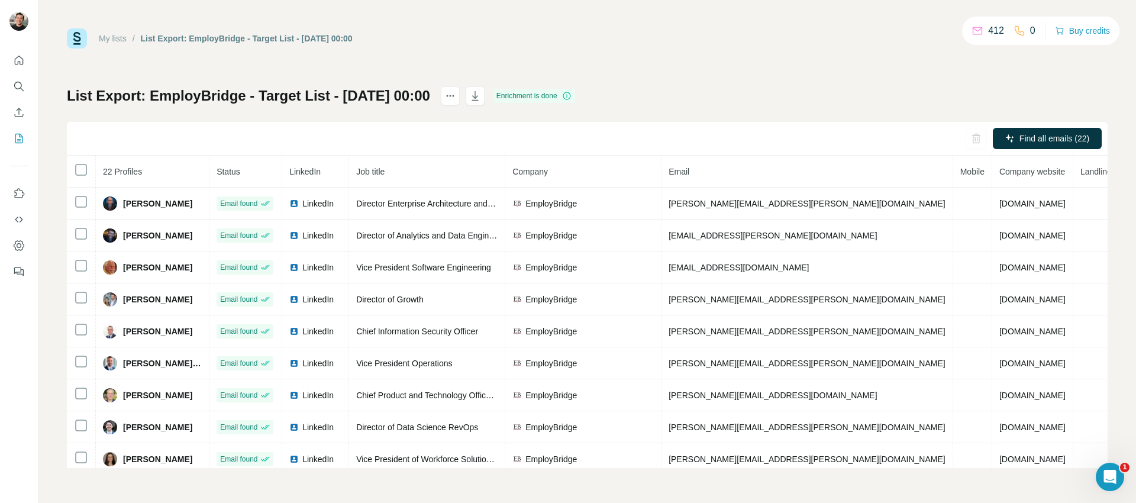
click at [688, 78] on div "My lists / List Export: EmployBridge - Target List - [DATE] 00:00 412 0 Buy cre…" at bounding box center [587, 248] width 1041 height 440
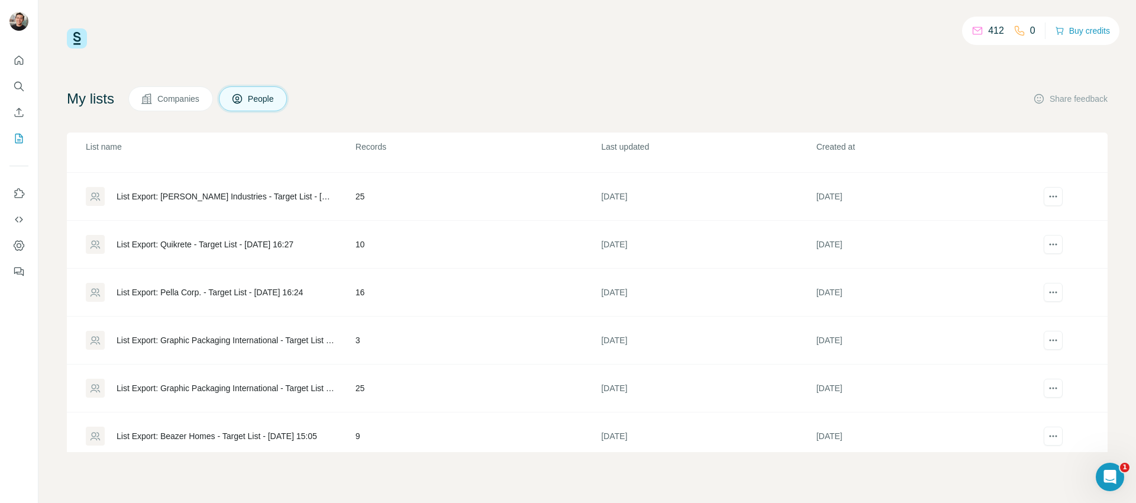
scroll to position [156, 0]
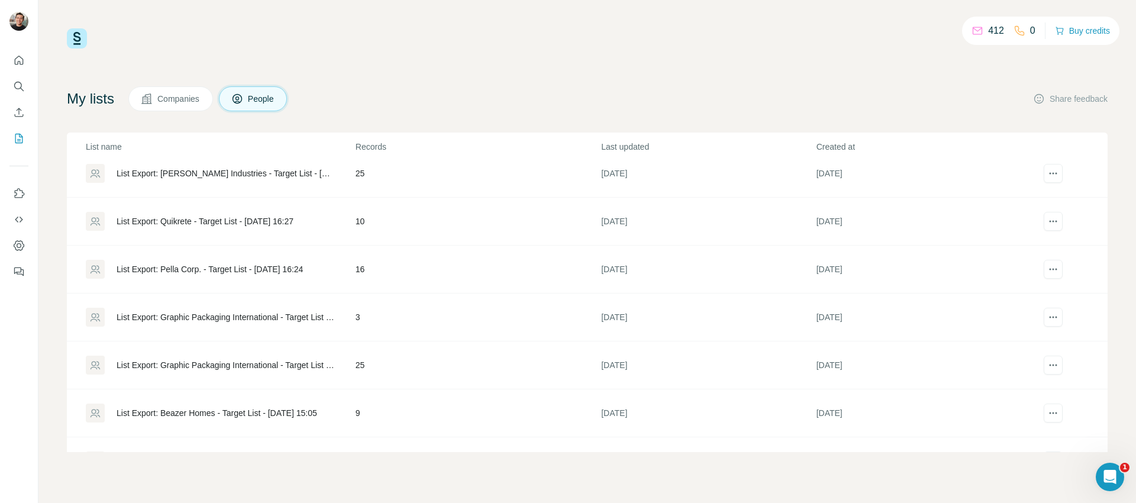
click at [312, 318] on div "List Export: Graphic Packaging International - Target List - [DATE] 15:18" at bounding box center [226, 317] width 219 height 12
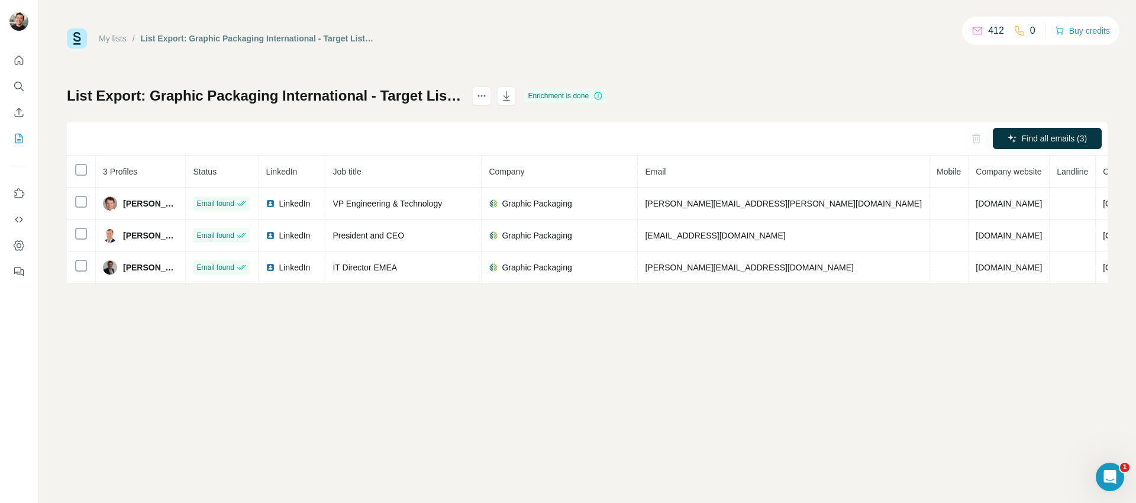
click at [725, 64] on div "My lists / List Export: Graphic Packaging International - Target List - [DATE] …" at bounding box center [587, 155] width 1041 height 255
click at [513, 96] on icon "button" at bounding box center [507, 96] width 12 height 12
